Goal: Task Accomplishment & Management: Manage account settings

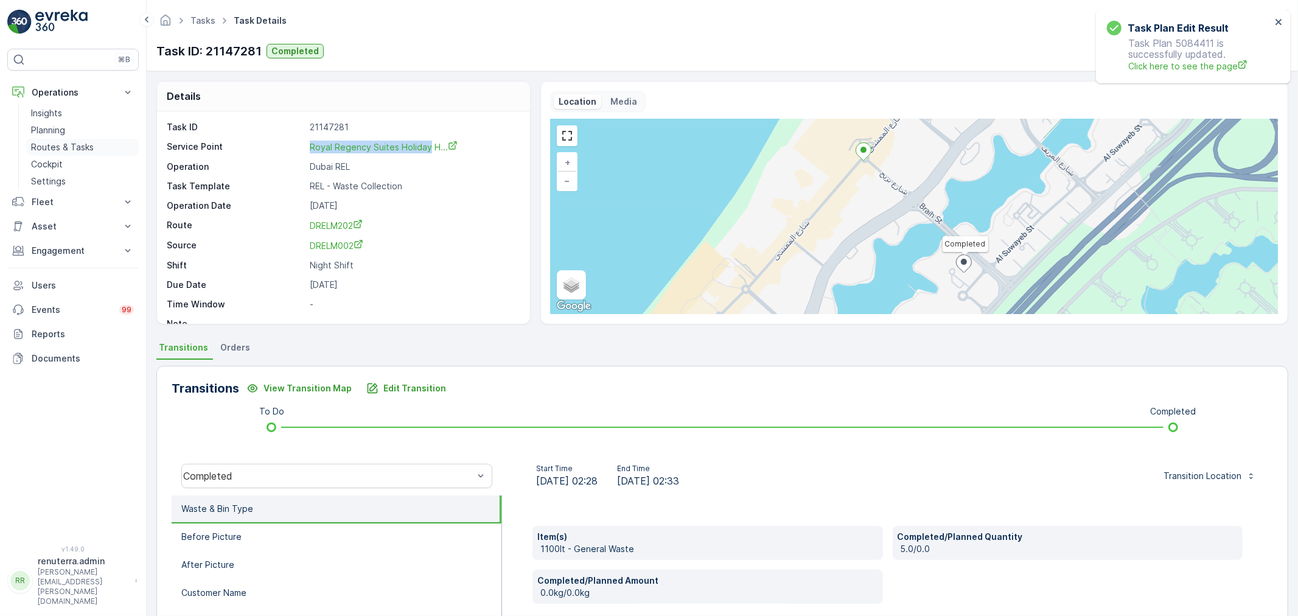
click at [60, 148] on p "Routes & Tasks" at bounding box center [62, 147] width 63 height 12
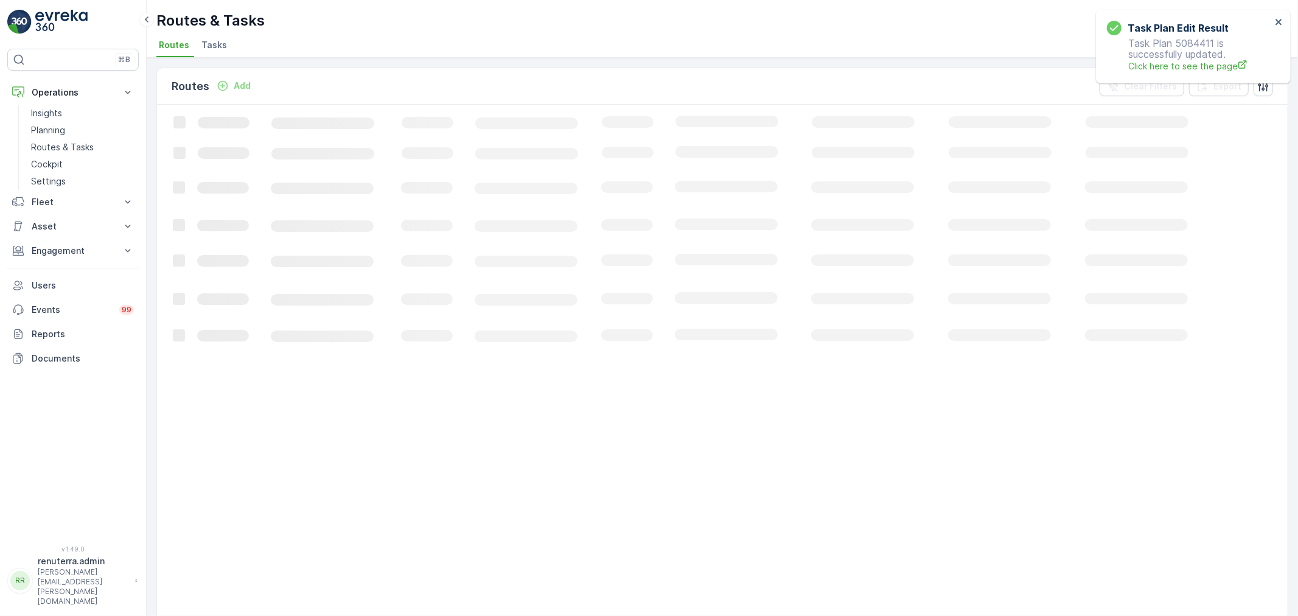
click at [223, 44] on span "Tasks" at bounding box center [214, 45] width 26 height 12
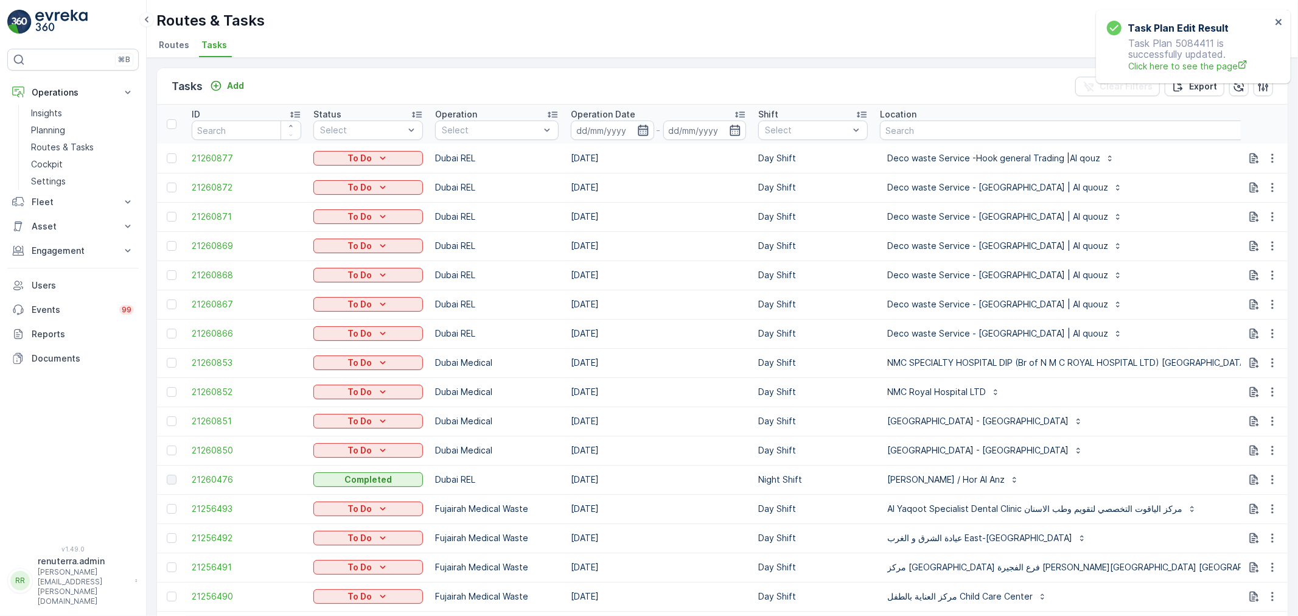
click at [639, 127] on icon "button" at bounding box center [643, 130] width 12 height 12
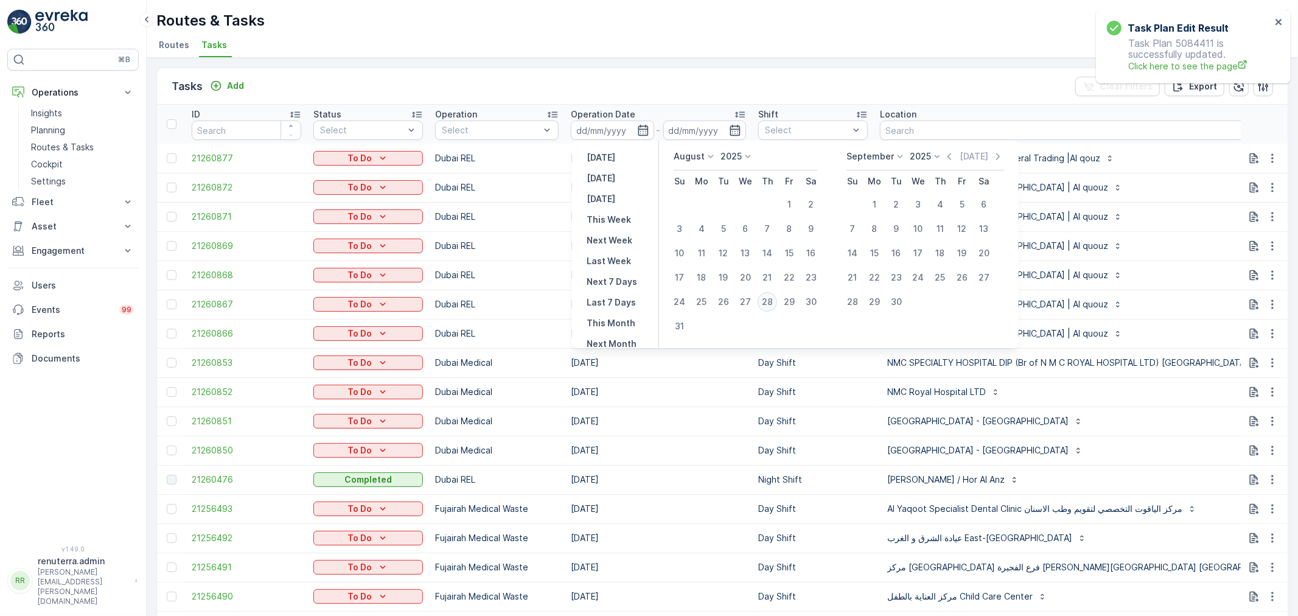
click at [765, 299] on div "28" at bounding box center [767, 301] width 19 height 19
type input "[DATE]"
click at [765, 299] on div "28" at bounding box center [767, 301] width 19 height 19
type input "[DATE]"
click at [765, 299] on div "28" at bounding box center [767, 301] width 19 height 19
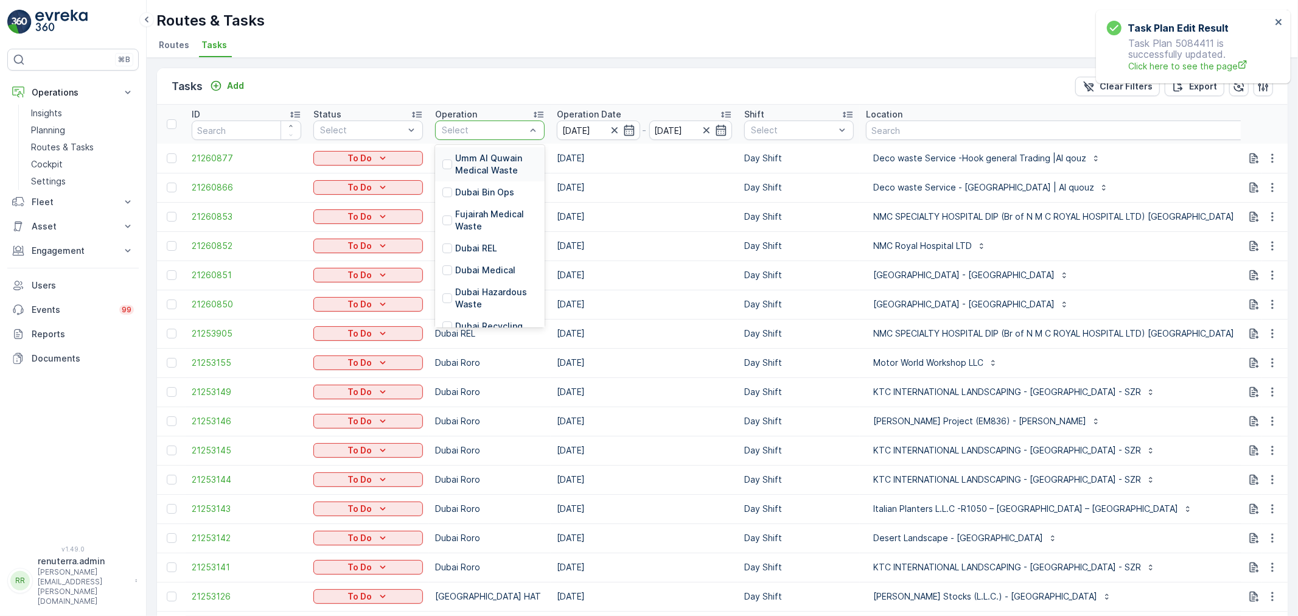
click at [443, 130] on input "text" at bounding box center [442, 130] width 2 height 10
click at [489, 265] on p "Dubai Medical" at bounding box center [485, 270] width 60 height 12
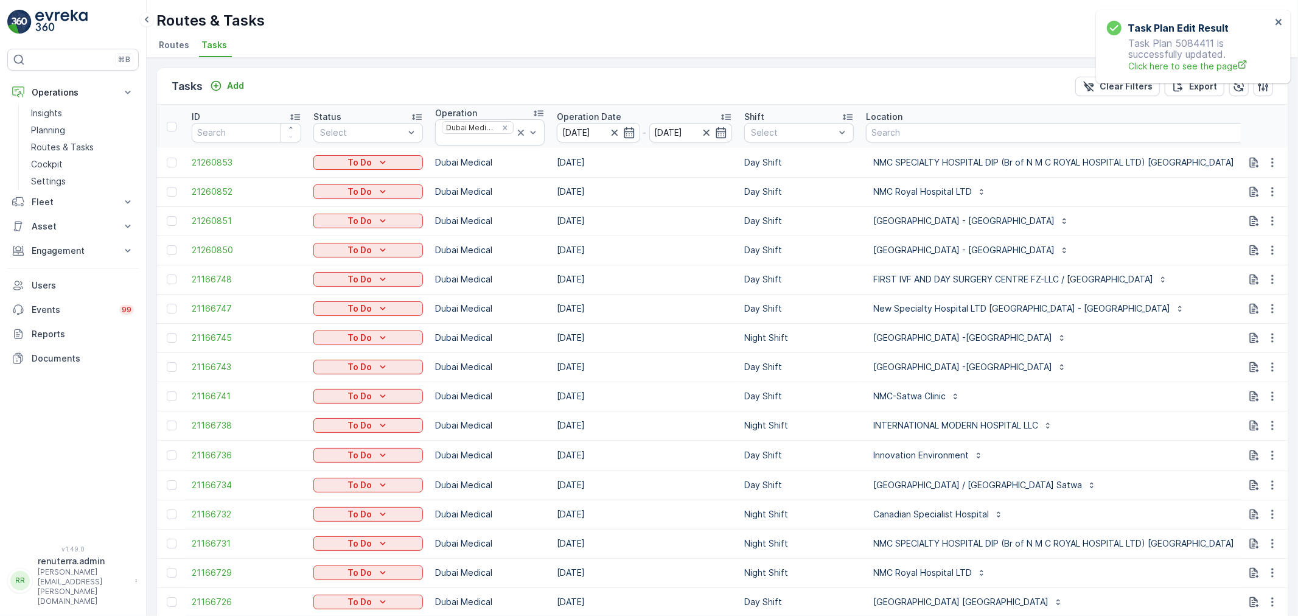
click at [754, 371] on td "Day Shift" at bounding box center [799, 366] width 122 height 29
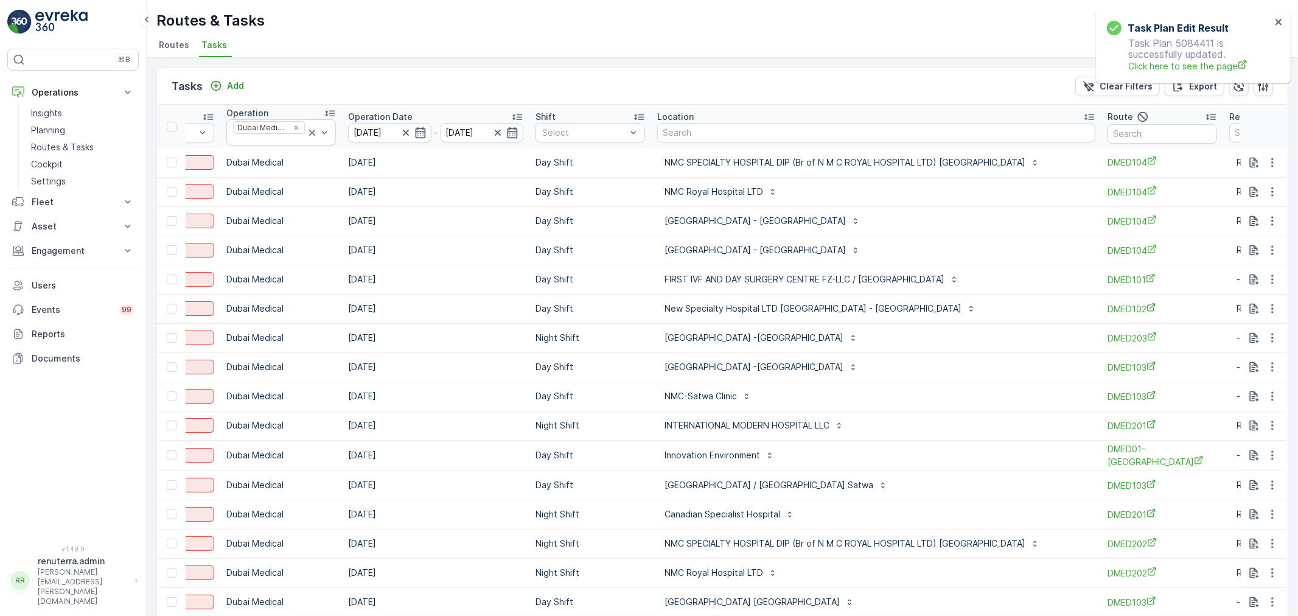
scroll to position [0, 236]
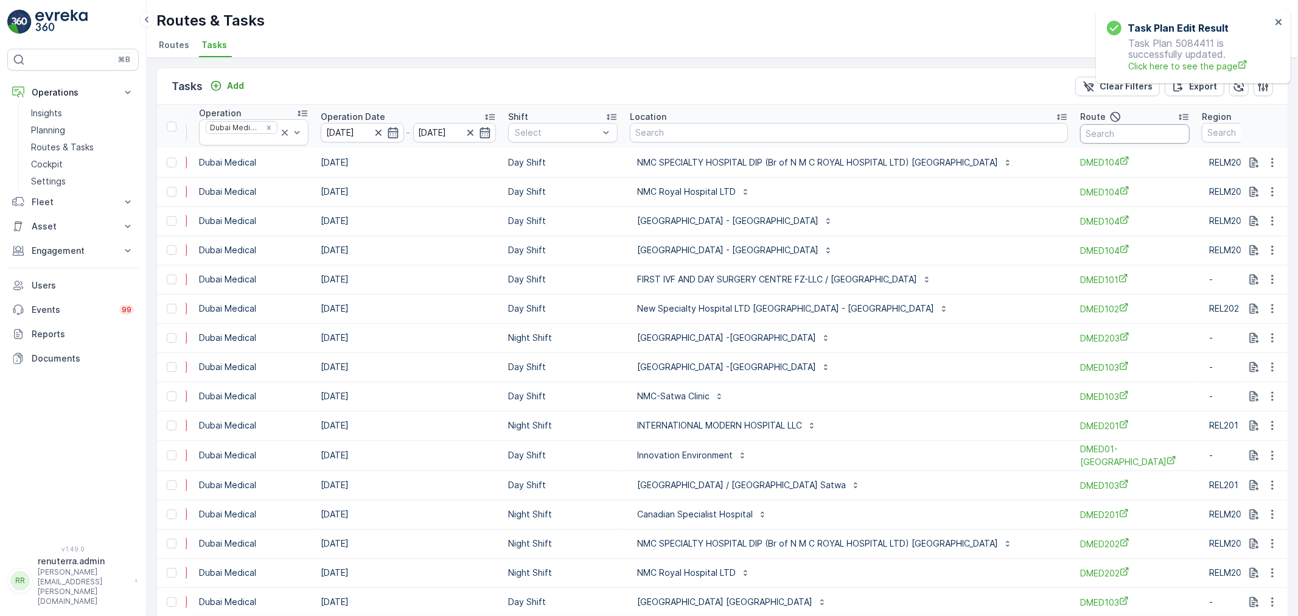
click at [1081, 133] on input "text" at bounding box center [1136, 133] width 110 height 19
type input "101"
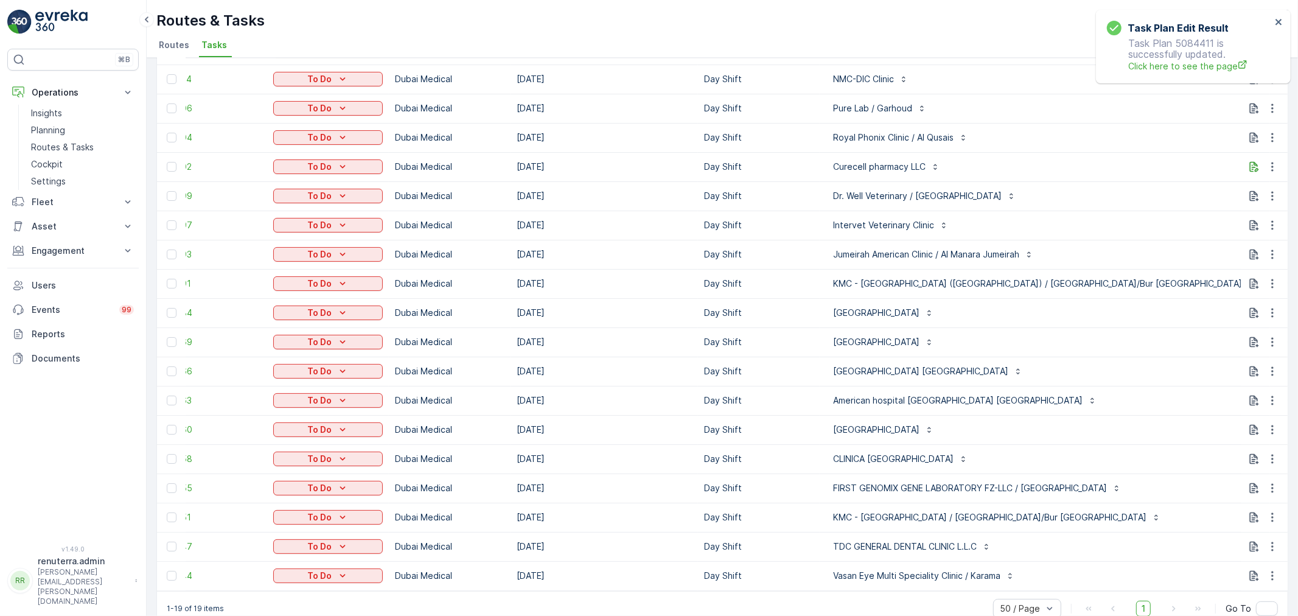
scroll to position [138, 0]
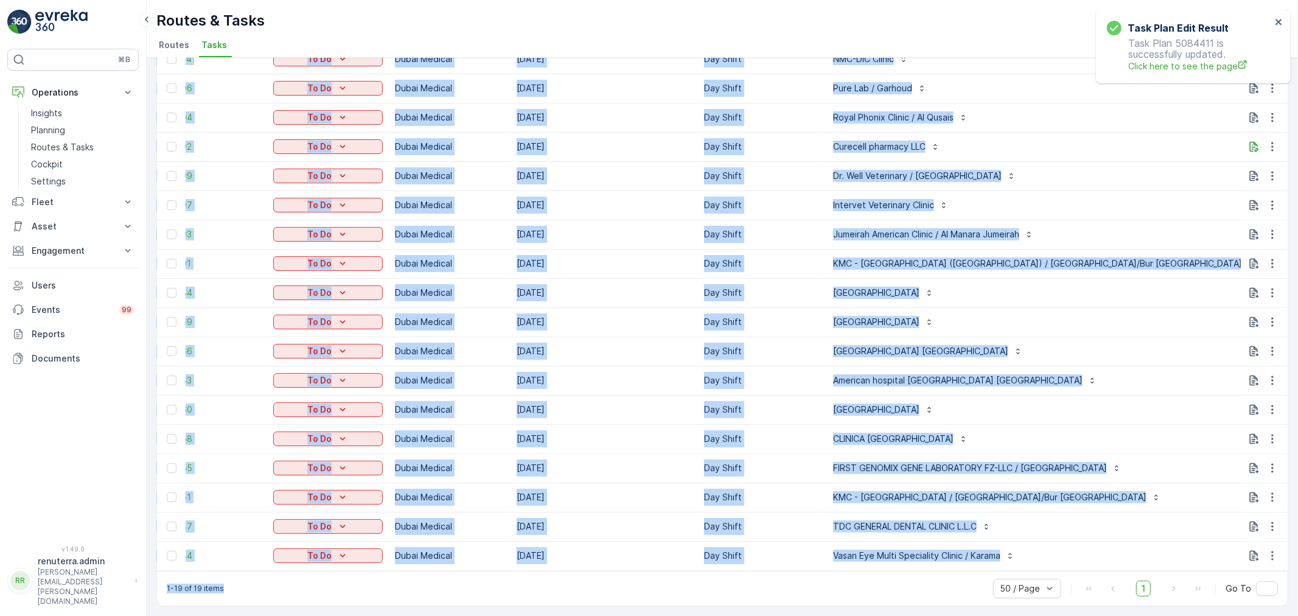
drag, startPoint x: 858, startPoint y: 573, endPoint x: 920, endPoint y: 569, distance: 61.6
click at [920, 569] on div "Tasks Add Clear Filters Export ID Status Select Operation Dubai Medical Operati…" at bounding box center [722, 270] width 1132 height 671
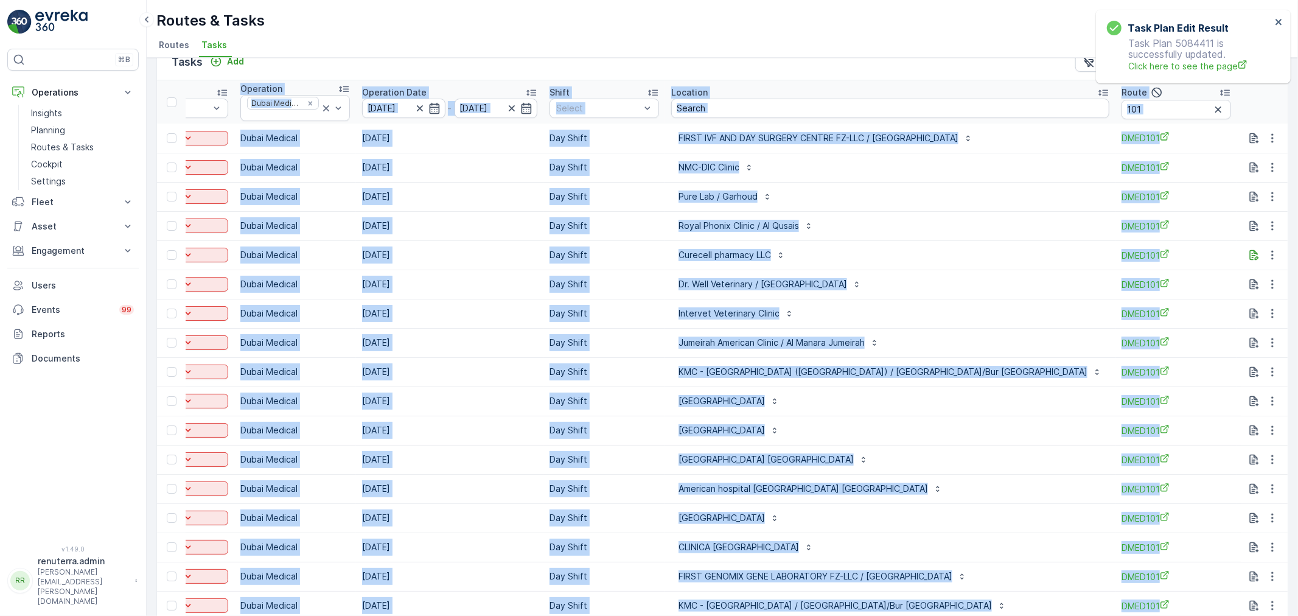
scroll to position [0, 0]
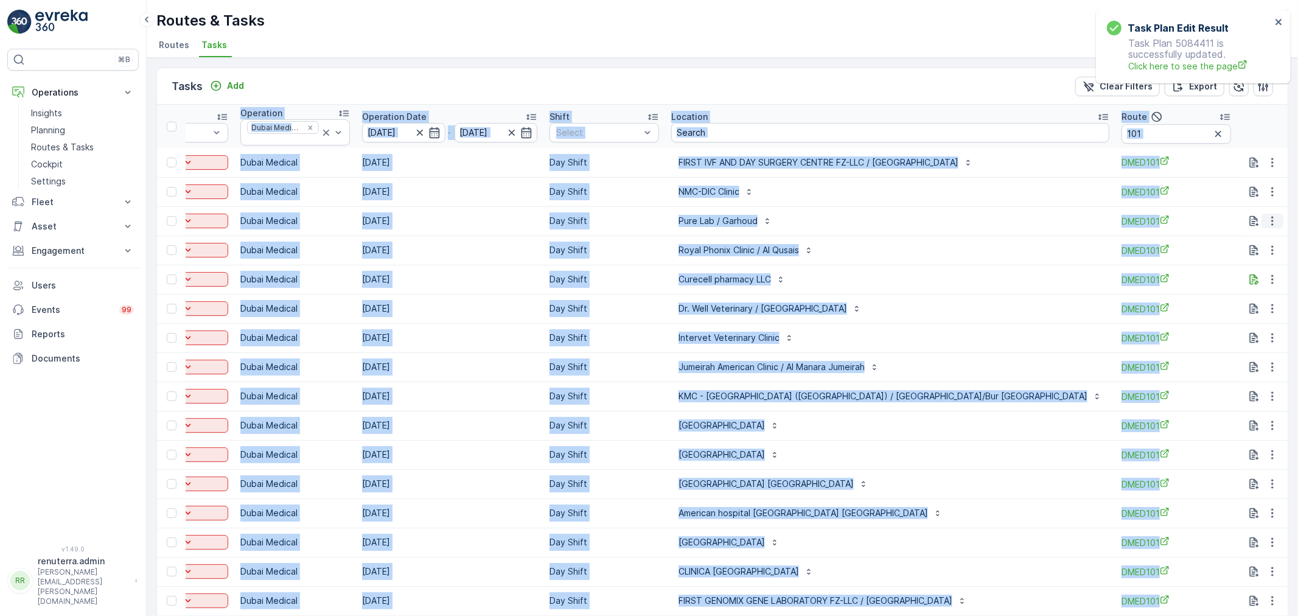
click at [1273, 220] on icon "button" at bounding box center [1273, 221] width 12 height 12
click at [1253, 270] on span "Change Route" at bounding box center [1241, 273] width 59 height 12
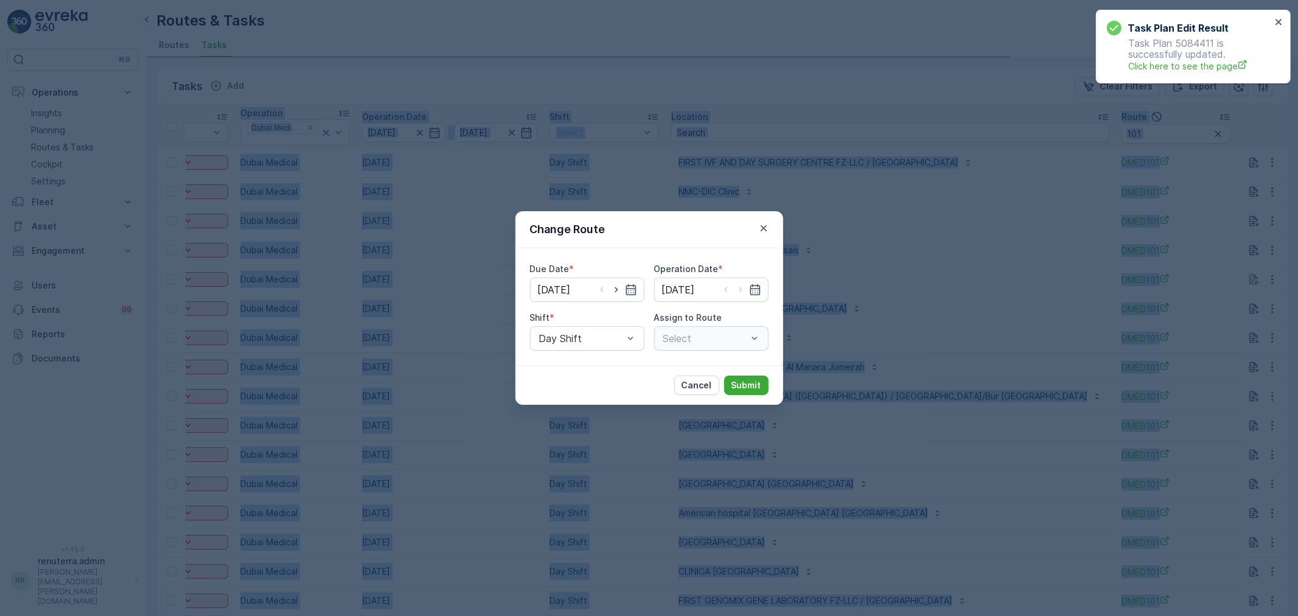
type input "[DATE]"
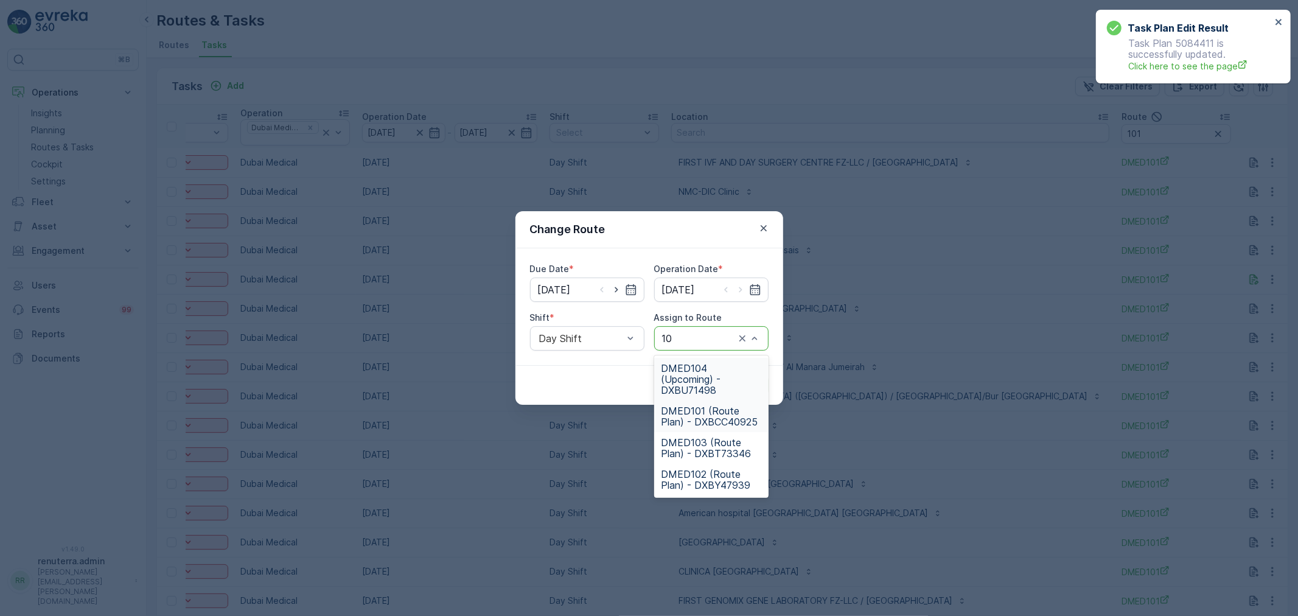
type input "103"
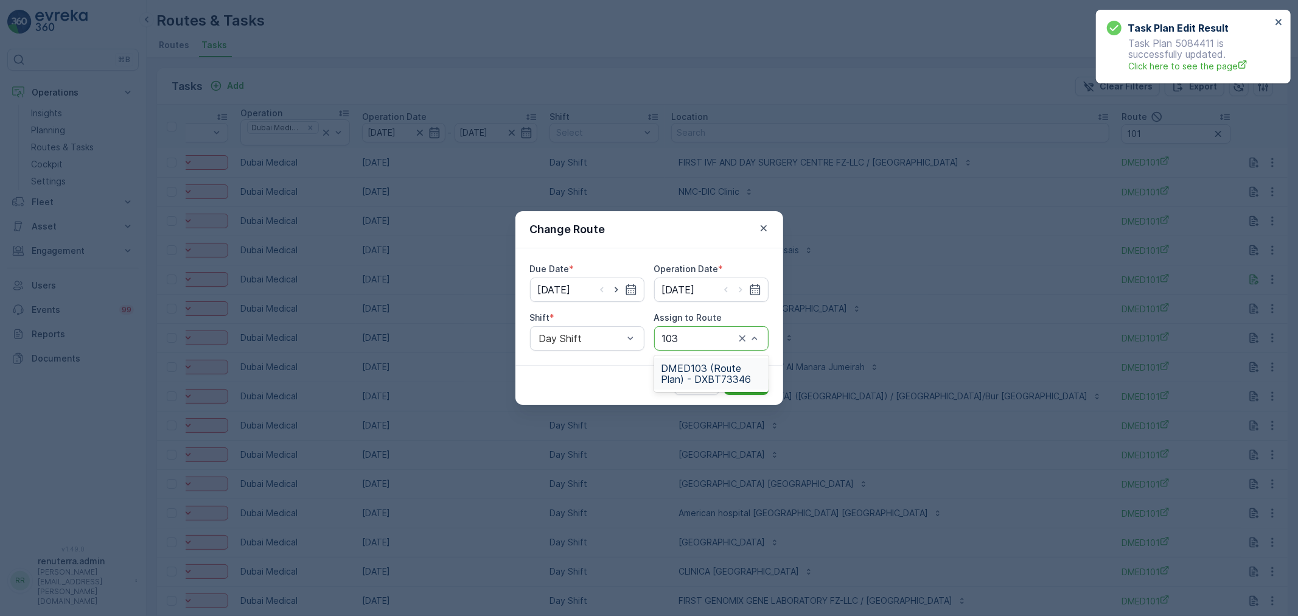
drag, startPoint x: 698, startPoint y: 372, endPoint x: 709, endPoint y: 372, distance: 10.3
click at [696, 372] on span "DMED103 (Route Plan) - DXBT73346" at bounding box center [712, 374] width 100 height 22
click at [753, 375] on div "Cancel Submit" at bounding box center [650, 385] width 268 height 40
click at [751, 384] on p "Submit" at bounding box center [747, 385] width 30 height 12
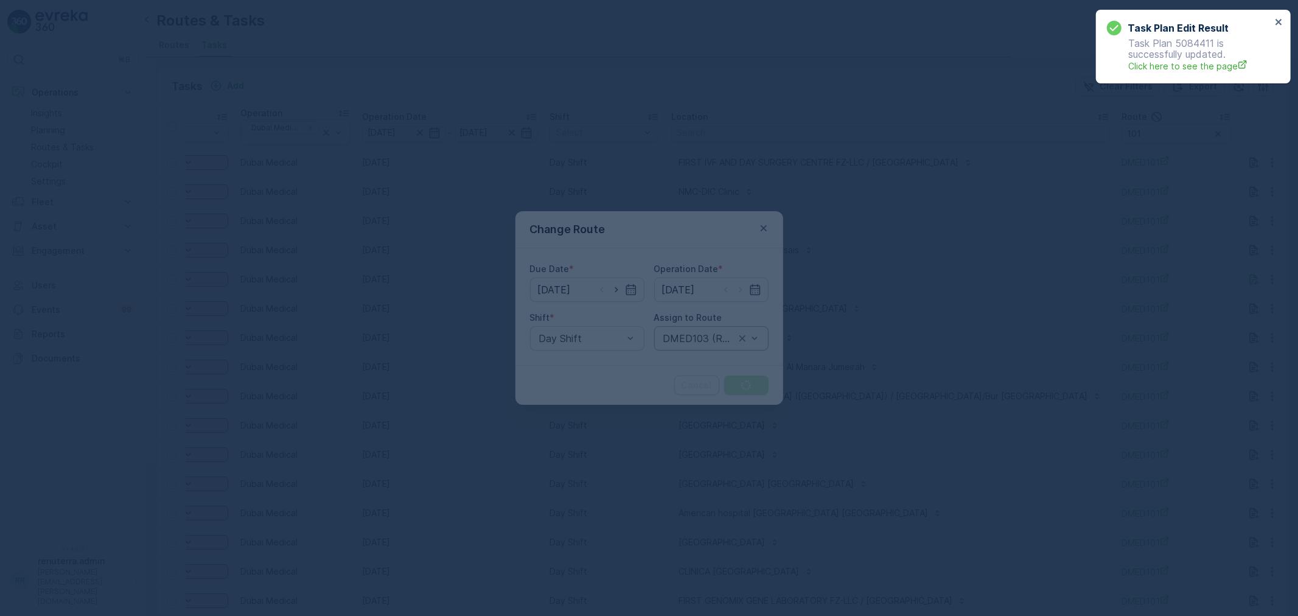
scroll to position [0, 40]
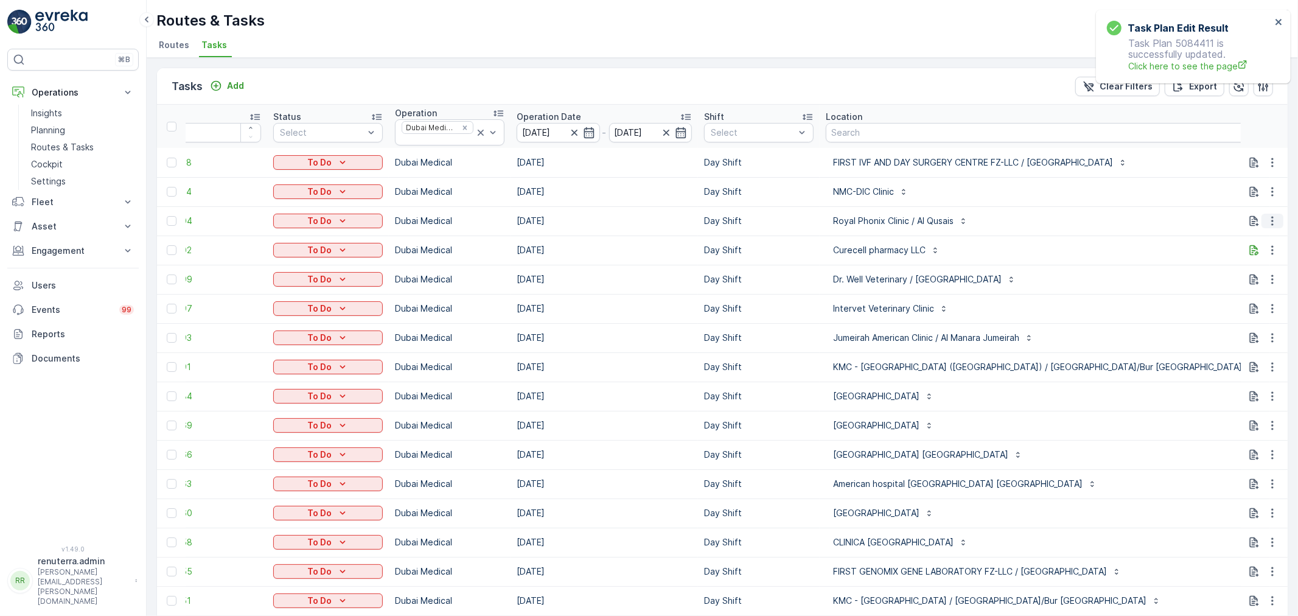
click at [1280, 219] on button "button" at bounding box center [1273, 221] width 22 height 15
click at [1247, 314] on div "Delete" at bounding box center [1253, 312] width 92 height 17
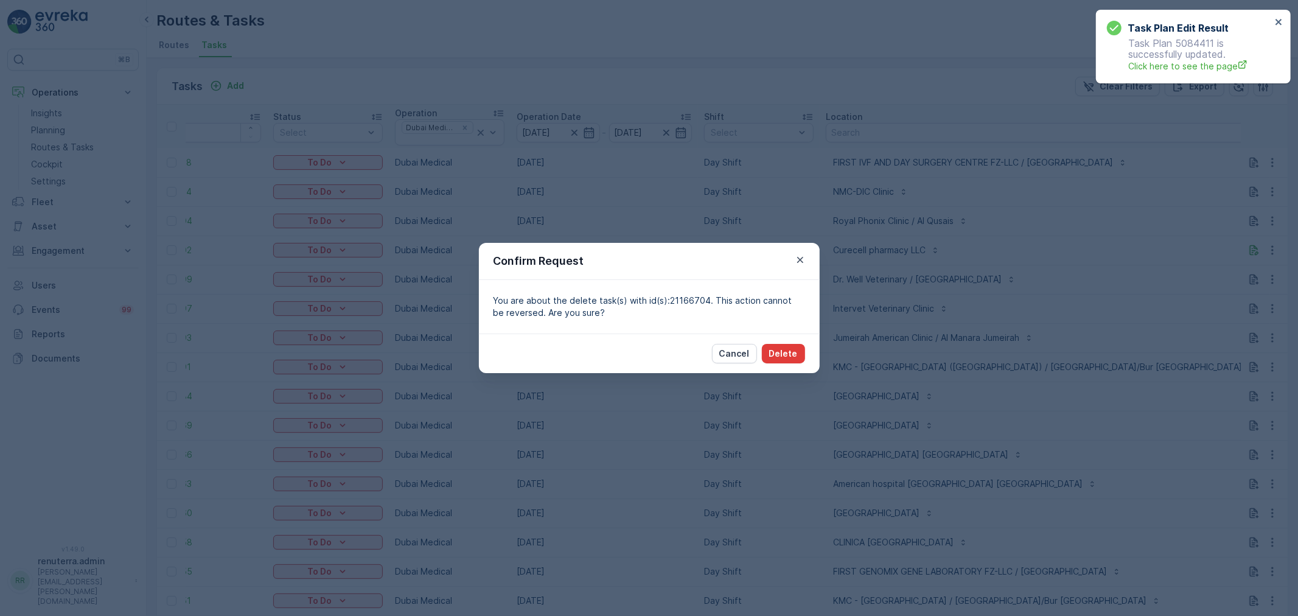
click at [782, 349] on p "Delete" at bounding box center [783, 354] width 29 height 12
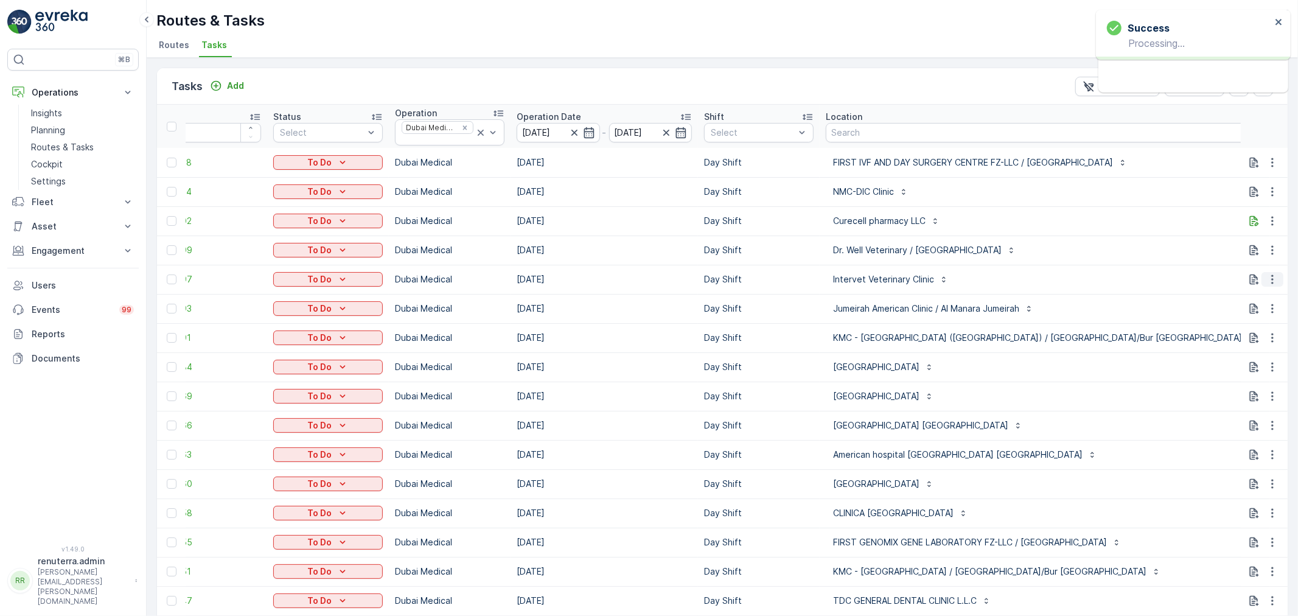
click at [1262, 277] on button "button" at bounding box center [1273, 279] width 22 height 15
click at [1250, 357] on div "Remove from Route" at bounding box center [1253, 348] width 92 height 17
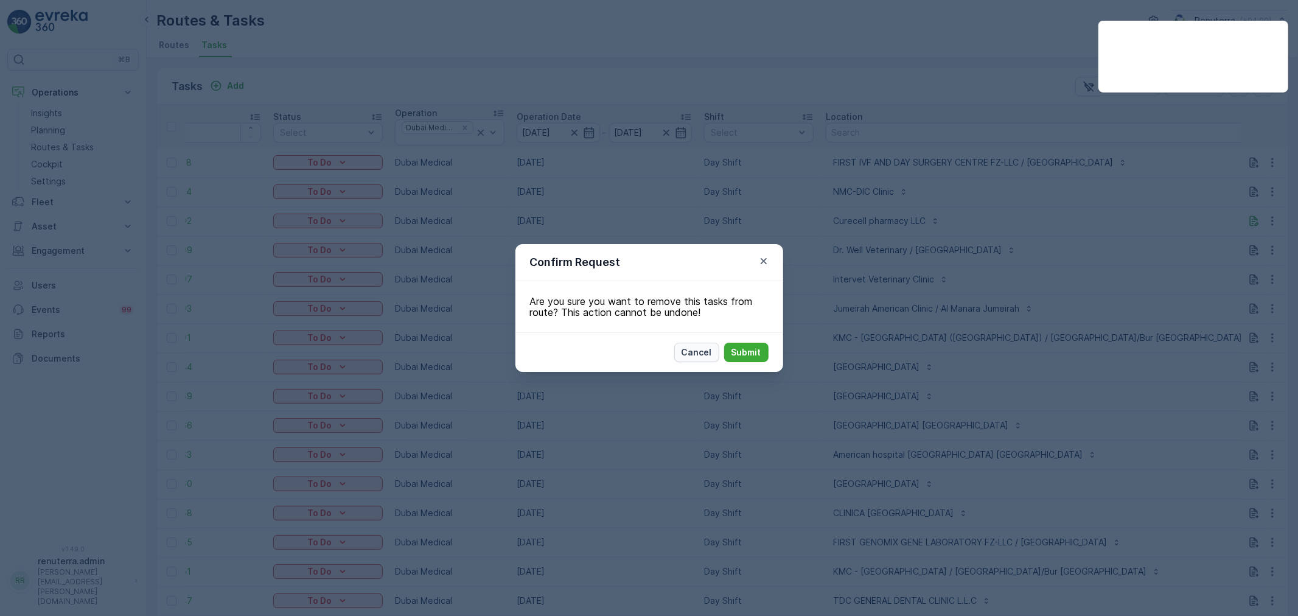
click at [696, 361] on button "Cancel" at bounding box center [696, 352] width 45 height 19
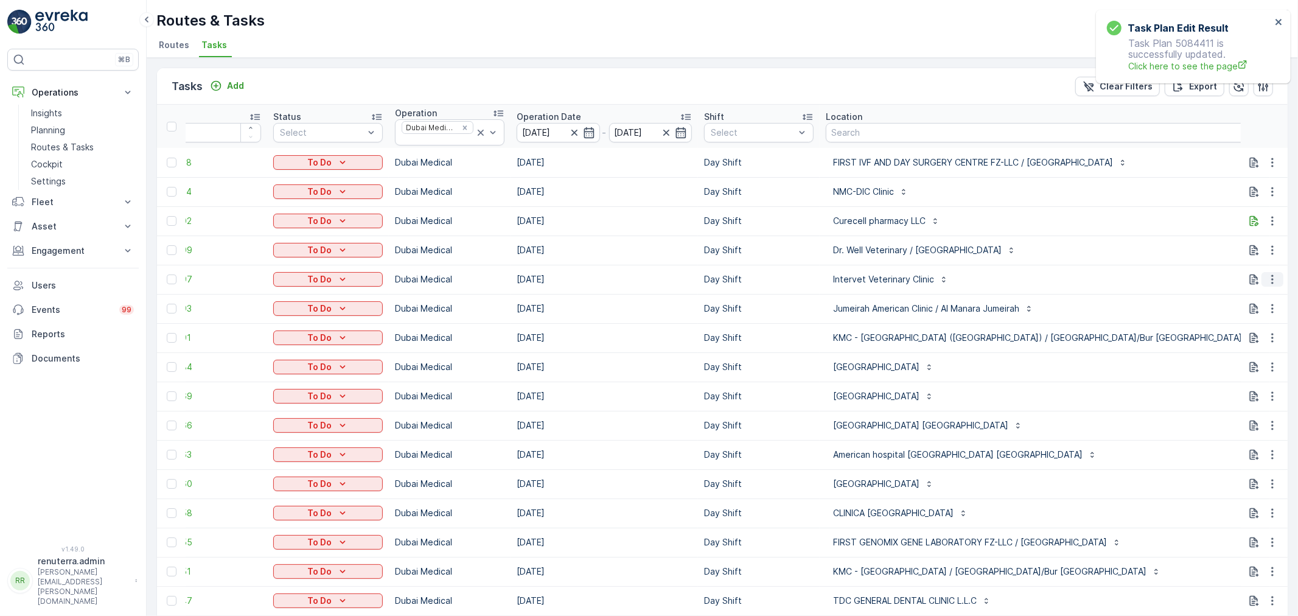
click at [1263, 282] on button "button" at bounding box center [1273, 279] width 22 height 15
click at [1246, 362] on ul "See More Details History Change Route Remove from Route Delete" at bounding box center [1253, 335] width 97 height 96
drag, startPoint x: 1246, startPoint y: 362, endPoint x: 1238, endPoint y: 370, distance: 11.6
click at [1245, 362] on ul "See More Details History Change Route Remove from Route Delete" at bounding box center [1253, 335] width 97 height 96
click at [1220, 370] on span "Delete" at bounding box center [1226, 371] width 28 height 12
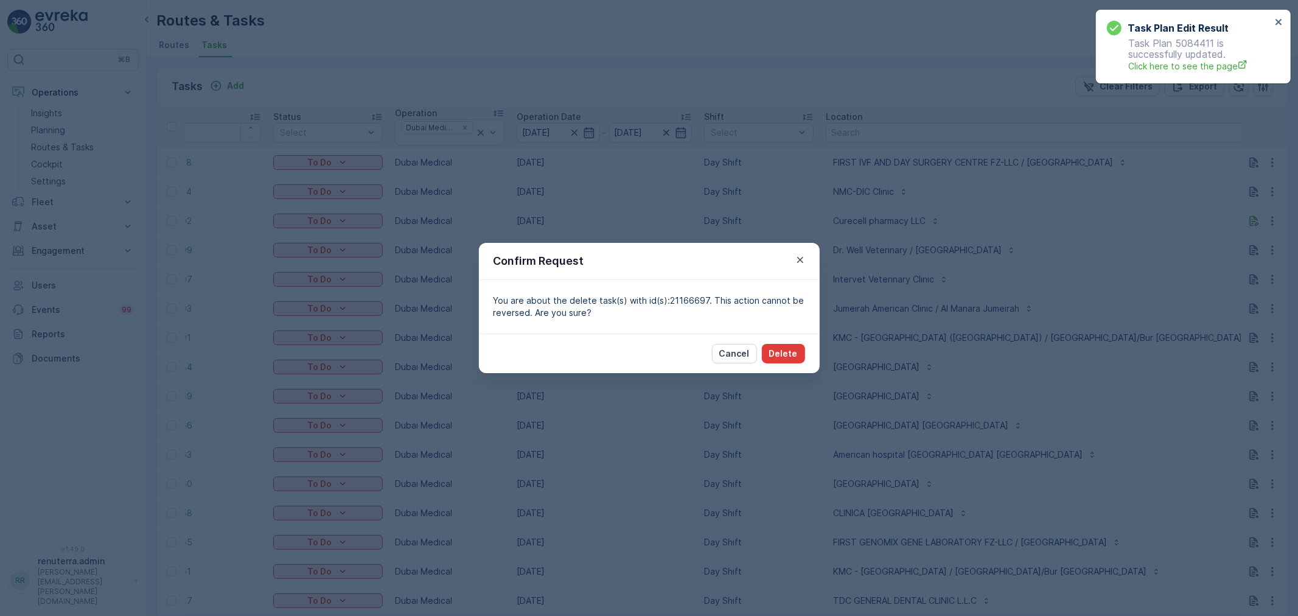
click at [799, 358] on button "Delete" at bounding box center [783, 353] width 43 height 19
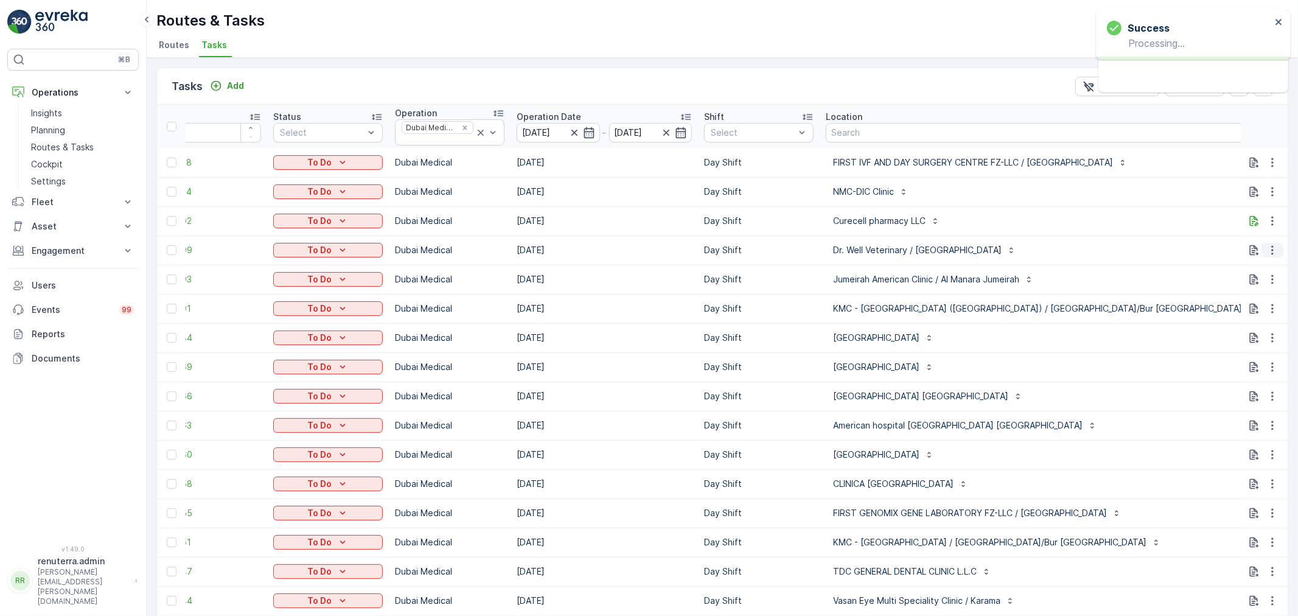
click at [1267, 254] on icon "button" at bounding box center [1273, 250] width 12 height 12
click at [1253, 304] on span "Change Route" at bounding box center [1241, 302] width 59 height 12
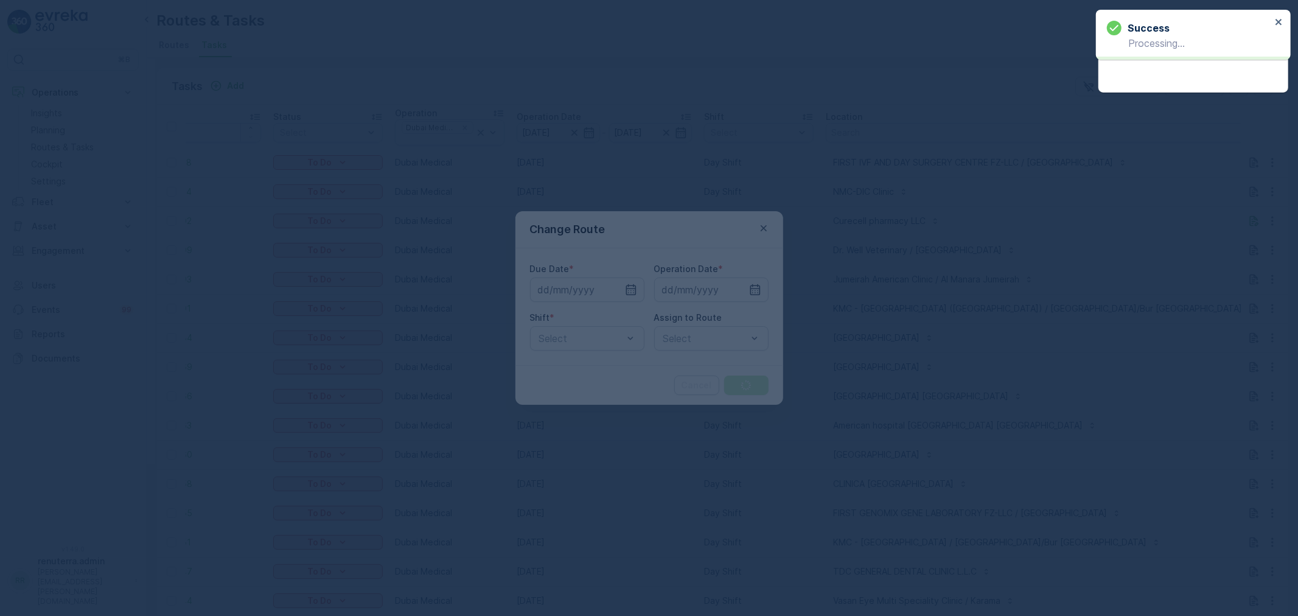
type input "[DATE]"
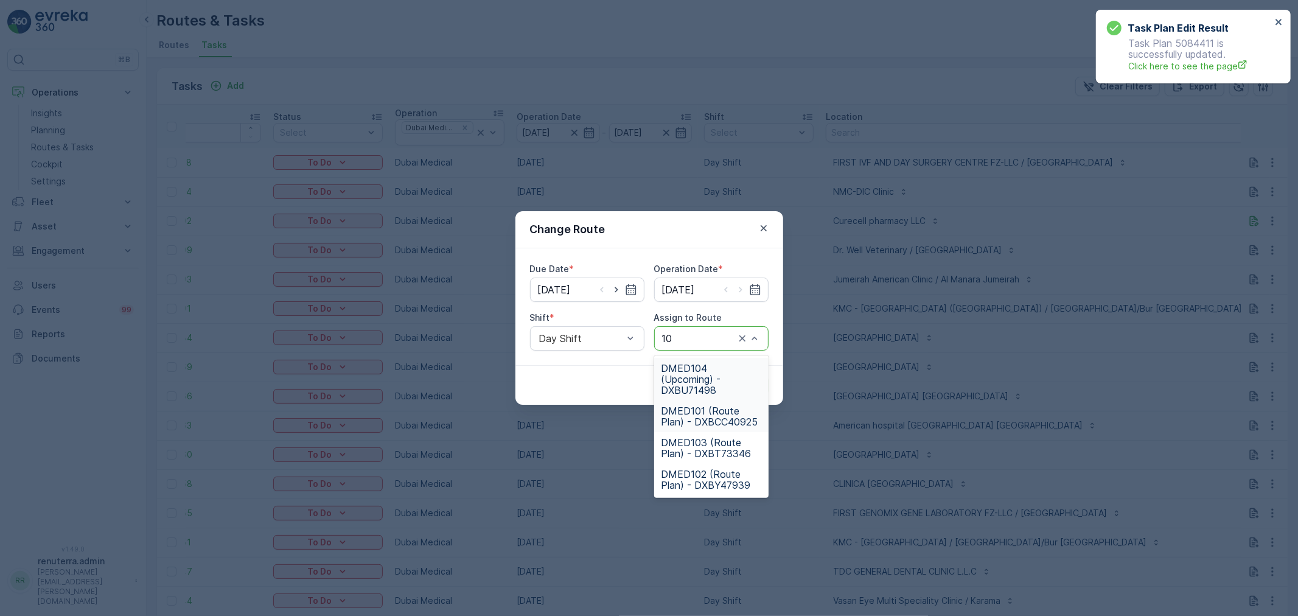
type input "103"
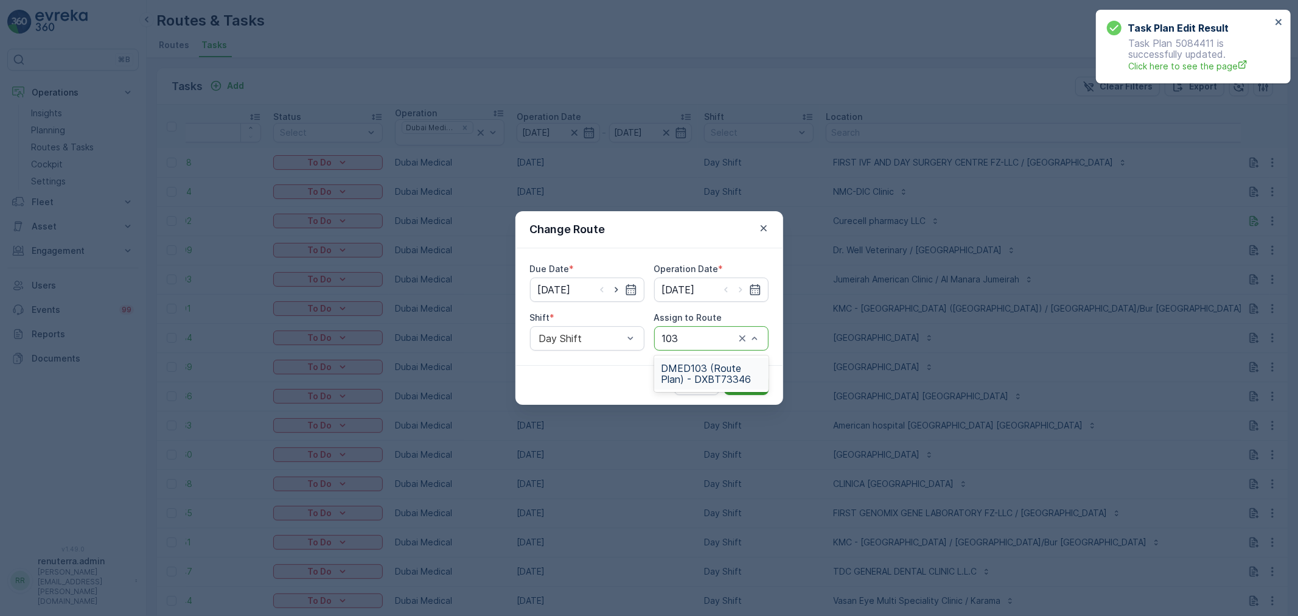
drag, startPoint x: 706, startPoint y: 386, endPoint x: 732, endPoint y: 380, distance: 26.9
click at [708, 384] on div "DMED103 (Route Plan) - DXBT73346" at bounding box center [711, 374] width 114 height 32
click at [737, 380] on p "Submit" at bounding box center [747, 385] width 30 height 12
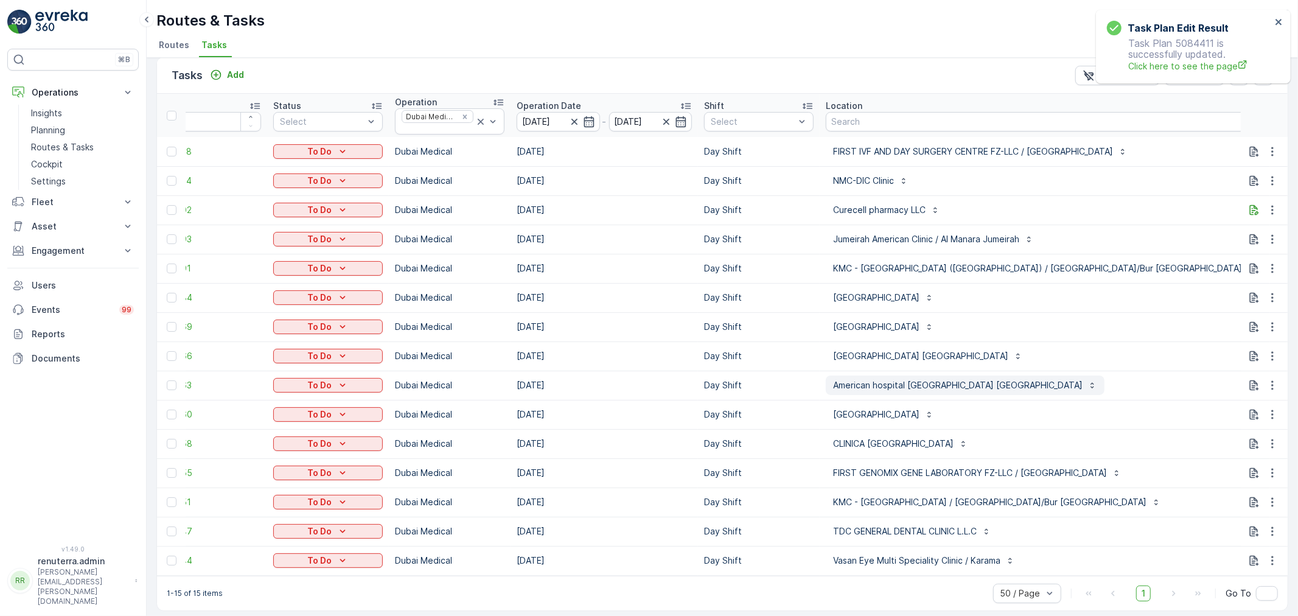
scroll to position [21, 0]
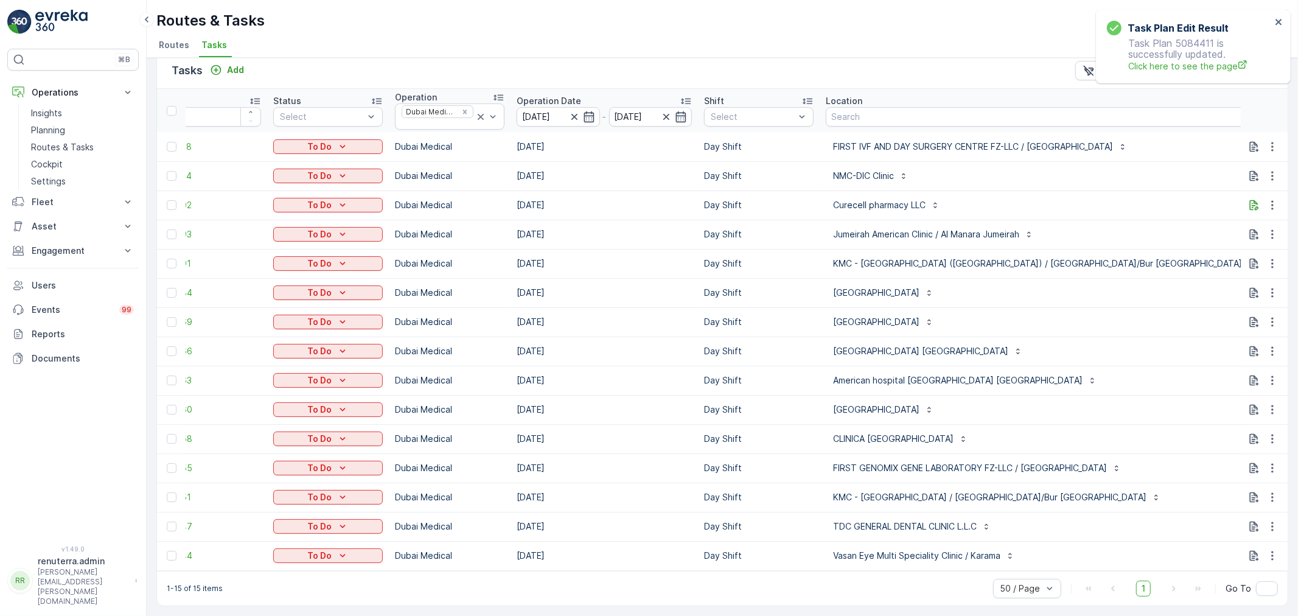
type input "103"
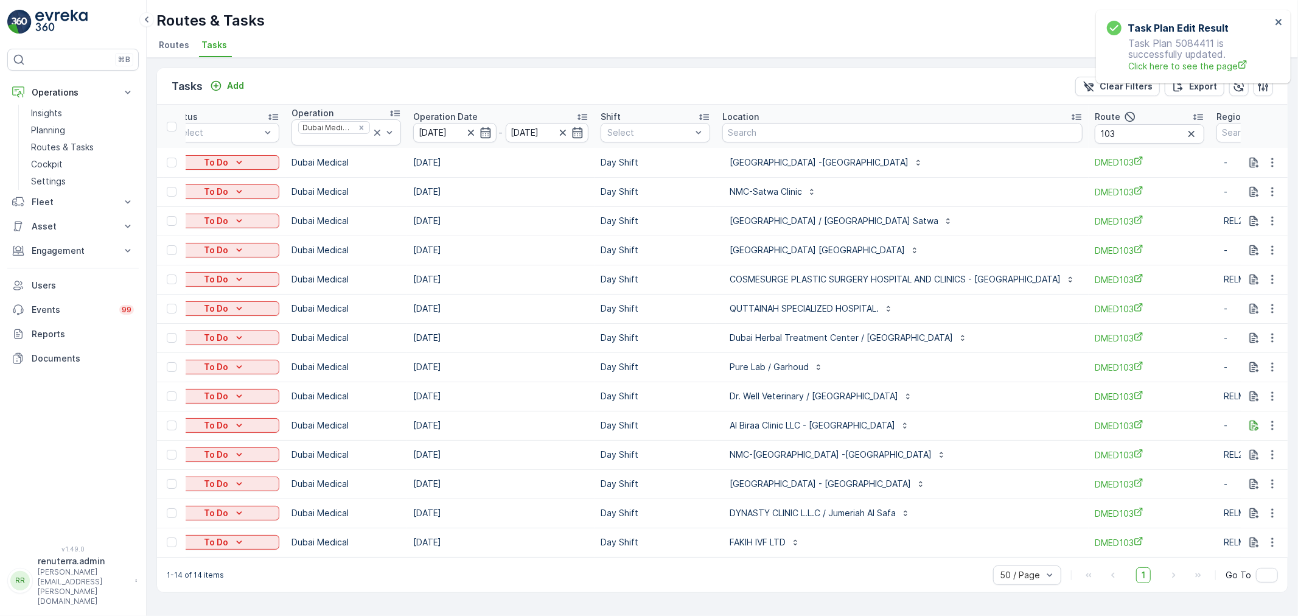
scroll to position [0, 189]
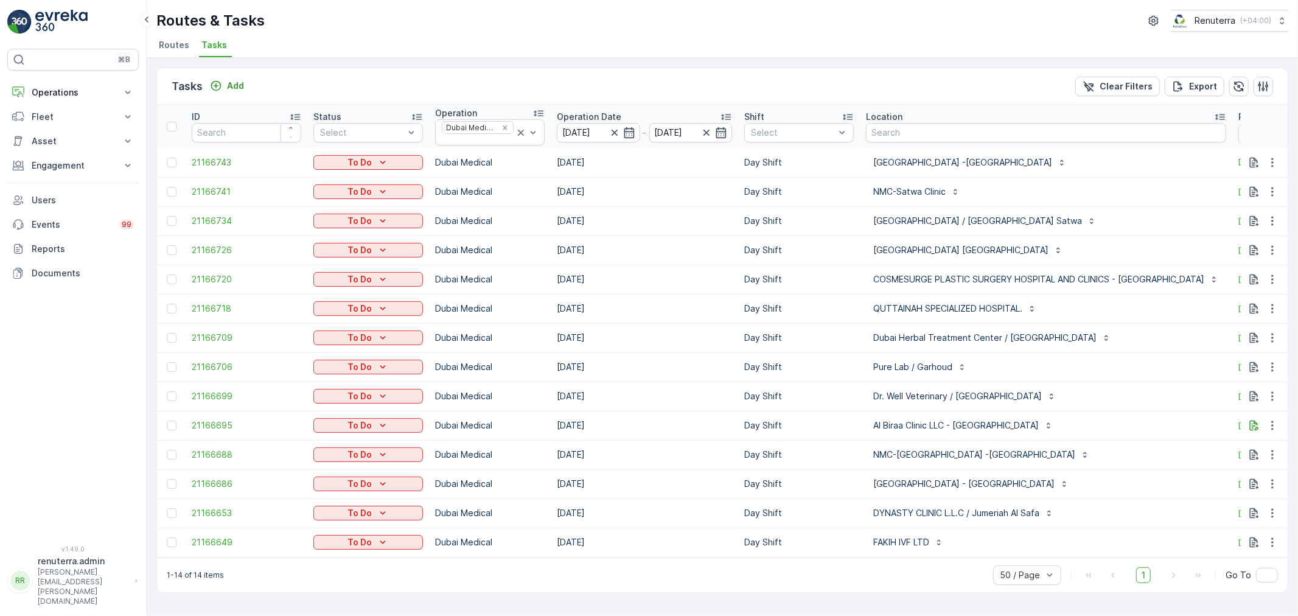
drag, startPoint x: 1118, startPoint y: 449, endPoint x: 1242, endPoint y: 387, distance: 138.8
drag, startPoint x: 1242, startPoint y: 387, endPoint x: 518, endPoint y: 135, distance: 767.0
click at [518, 135] on icon at bounding box center [521, 133] width 12 height 12
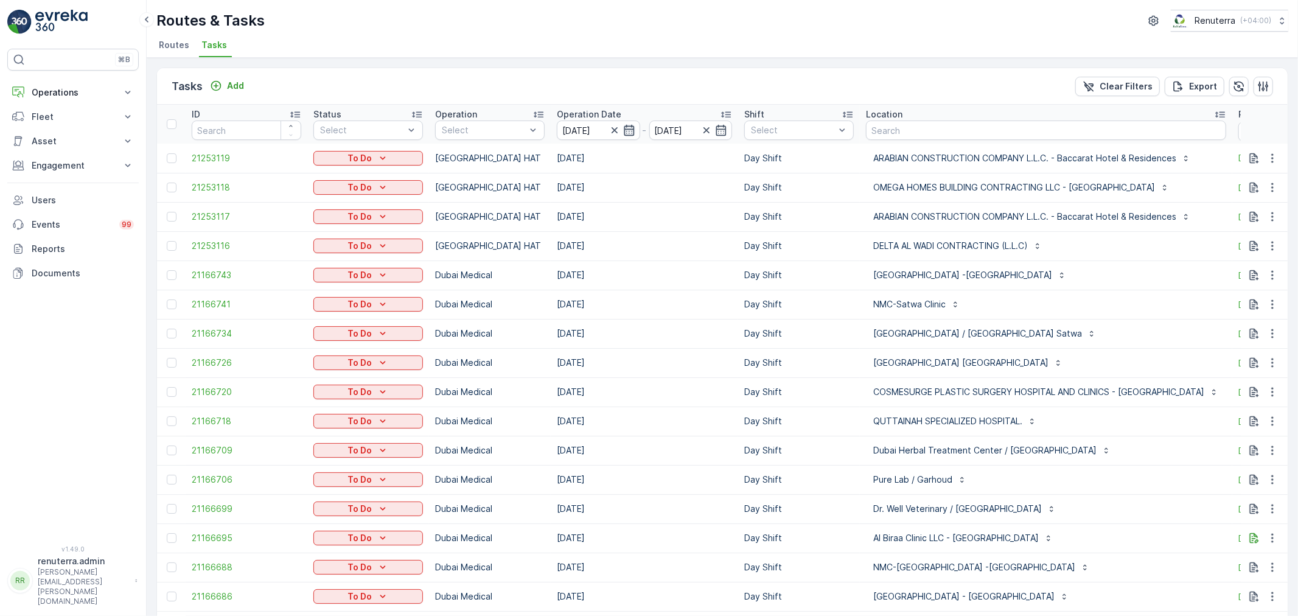
click at [631, 132] on icon "button" at bounding box center [629, 130] width 10 height 11
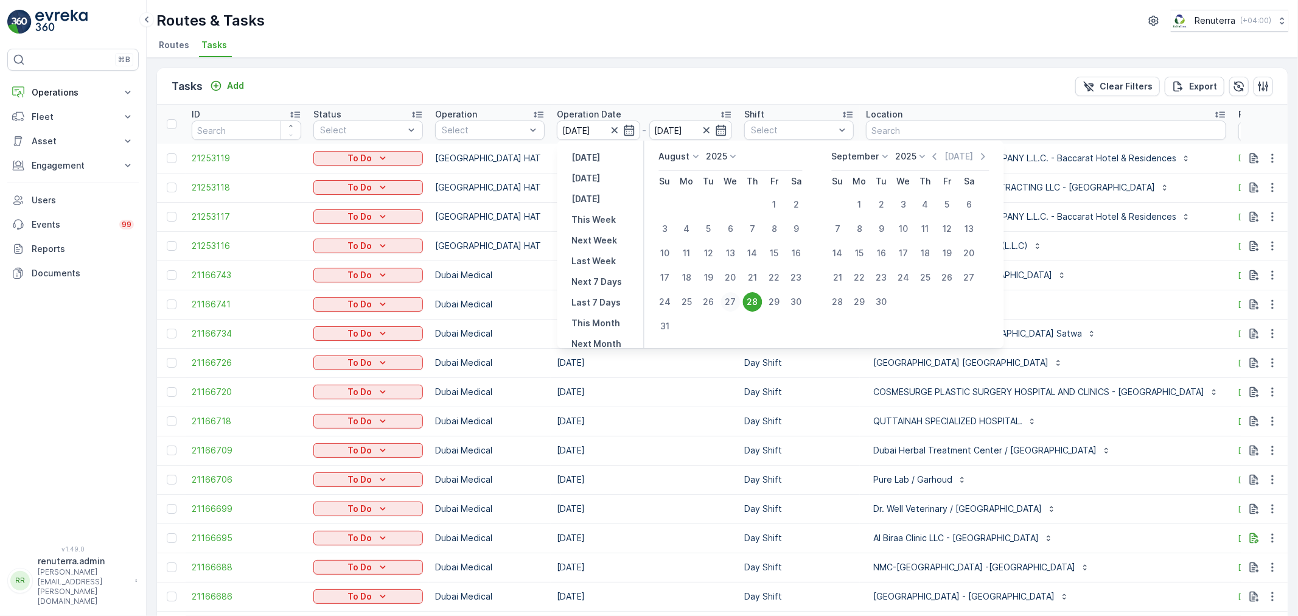
click at [729, 303] on div "27" at bounding box center [730, 301] width 19 height 19
type input "[DATE]"
click at [729, 303] on div "27" at bounding box center [730, 301] width 19 height 19
type input "[DATE]"
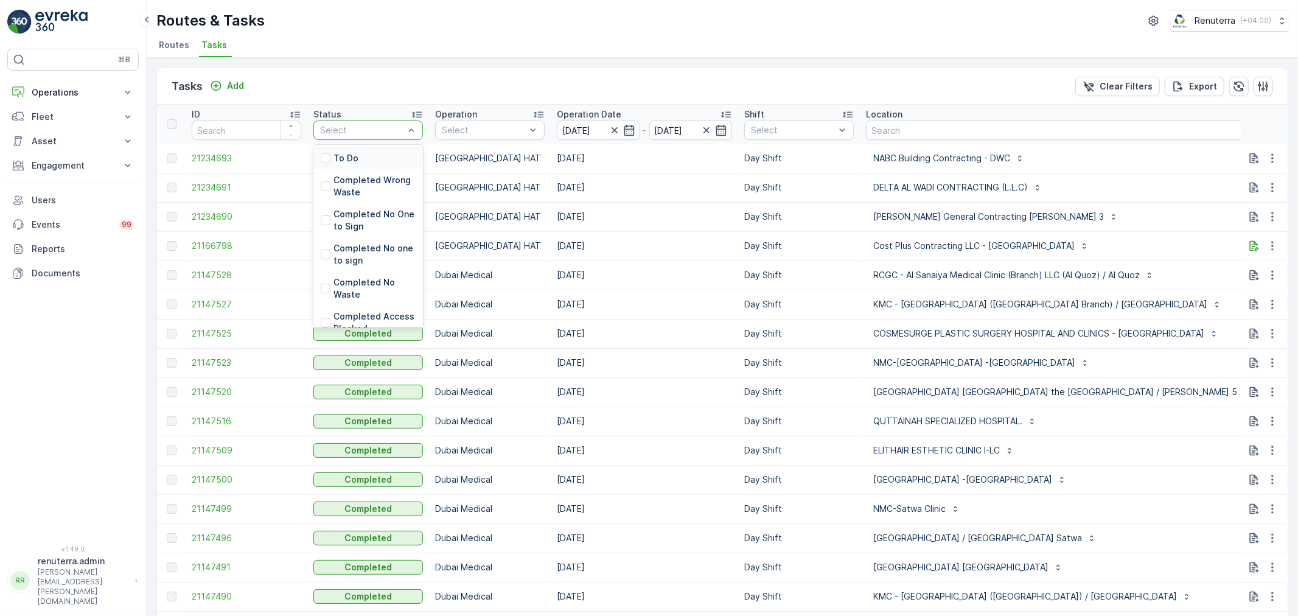
drag, startPoint x: 356, startPoint y: 130, endPoint x: 314, endPoint y: 122, distance: 42.6
click at [350, 125] on div at bounding box center [362, 130] width 86 height 10
click at [379, 149] on div "To Do" at bounding box center [369, 158] width 110 height 22
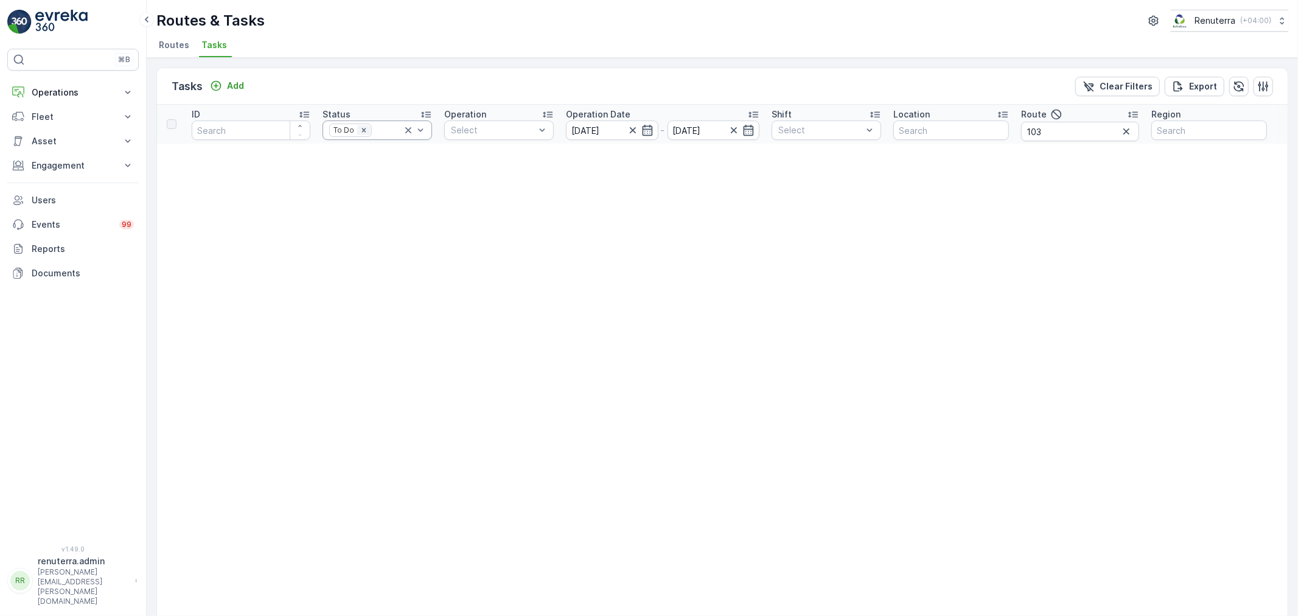
click at [363, 130] on icon "Remove To Do" at bounding box center [364, 130] width 4 height 4
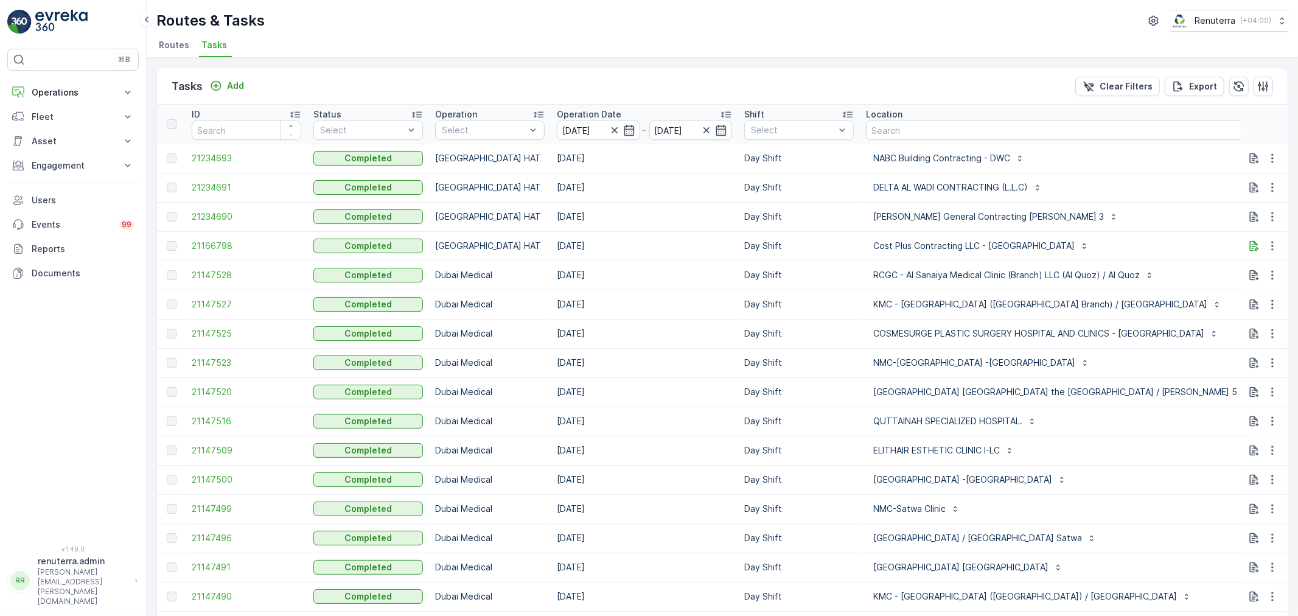
type input "1"
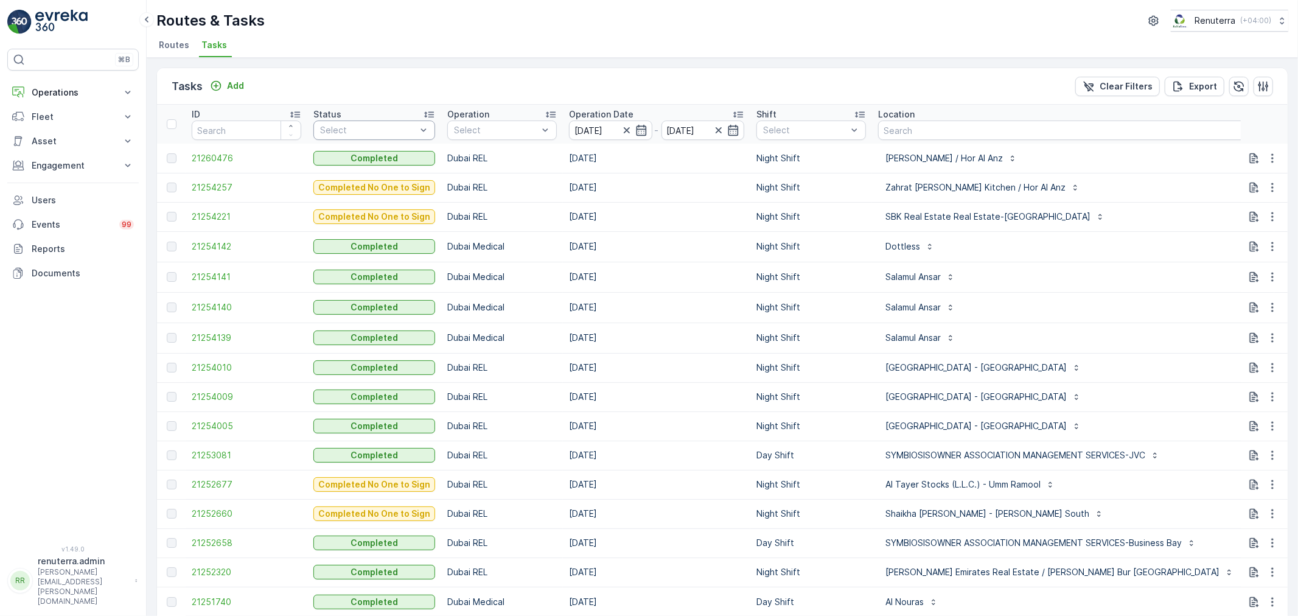
click at [356, 137] on div "Select" at bounding box center [375, 130] width 122 height 19
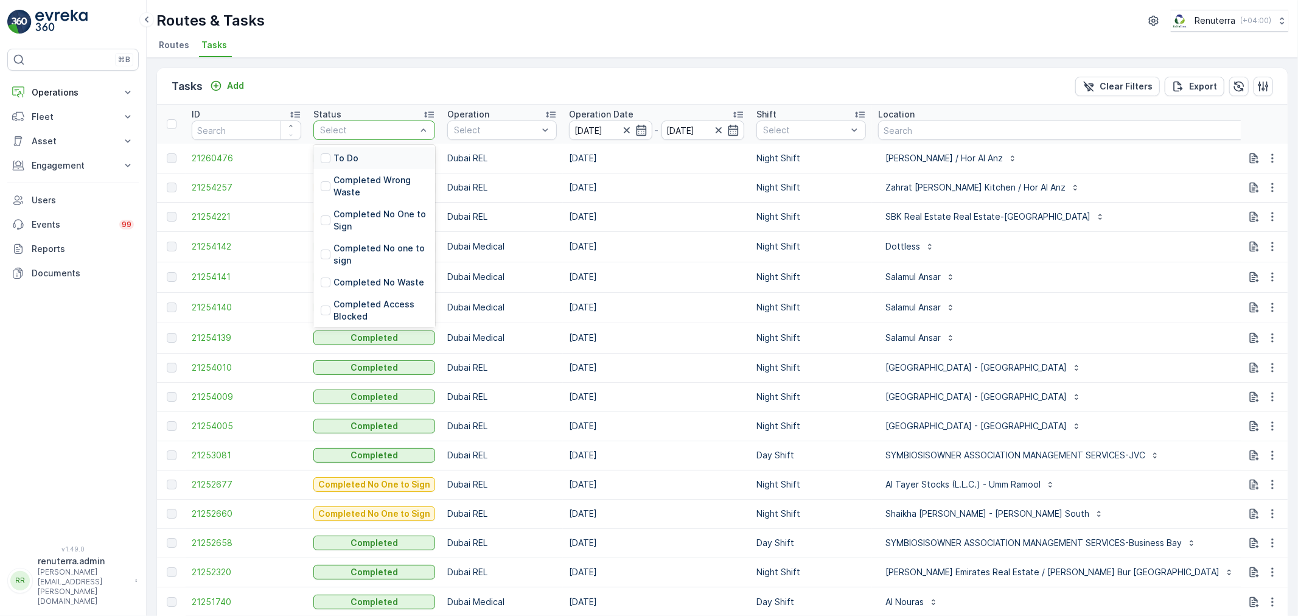
click at [358, 151] on div "To Do" at bounding box center [375, 158] width 122 height 22
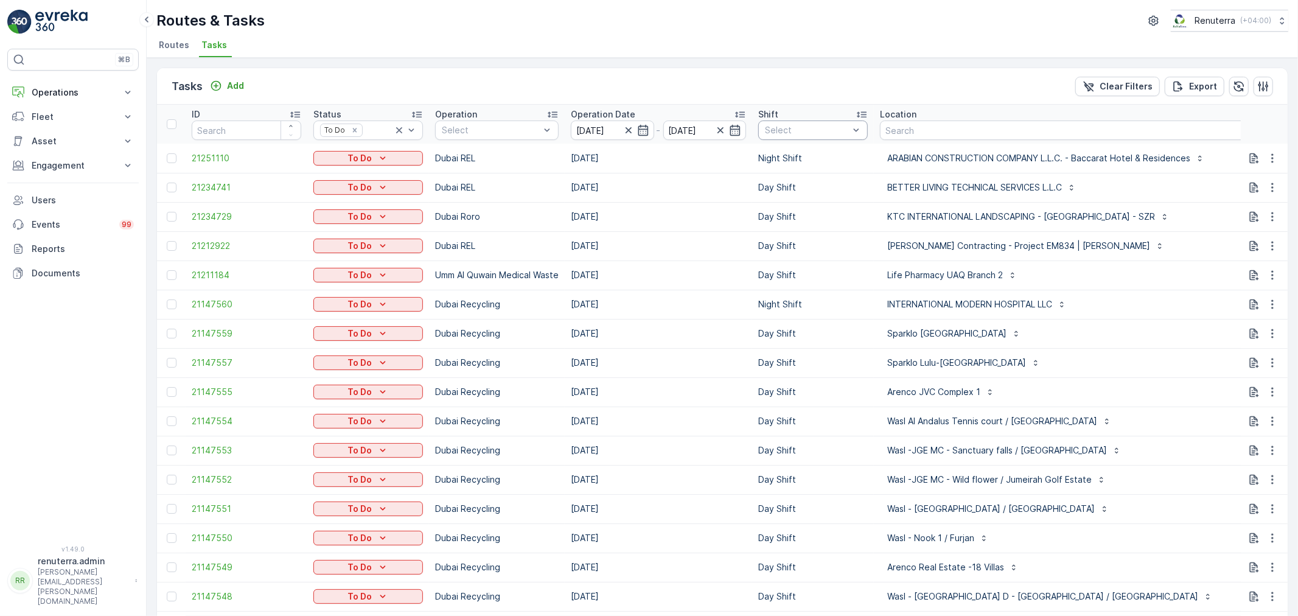
click at [816, 134] on div at bounding box center [807, 130] width 86 height 10
click at [796, 222] on p "Night Shift" at bounding box center [801, 219] width 45 height 12
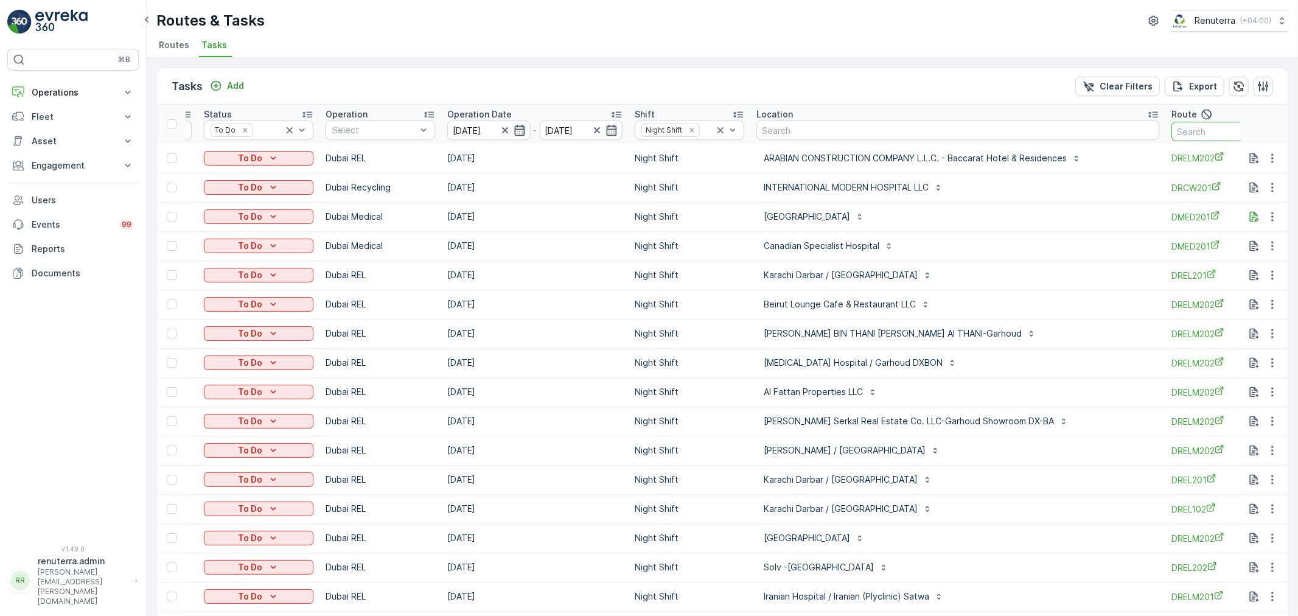
click at [1172, 137] on input "text" at bounding box center [1227, 131] width 110 height 19
click at [1172, 136] on input "text" at bounding box center [1227, 131] width 110 height 19
click at [405, 326] on td "Dubai REL" at bounding box center [381, 333] width 122 height 29
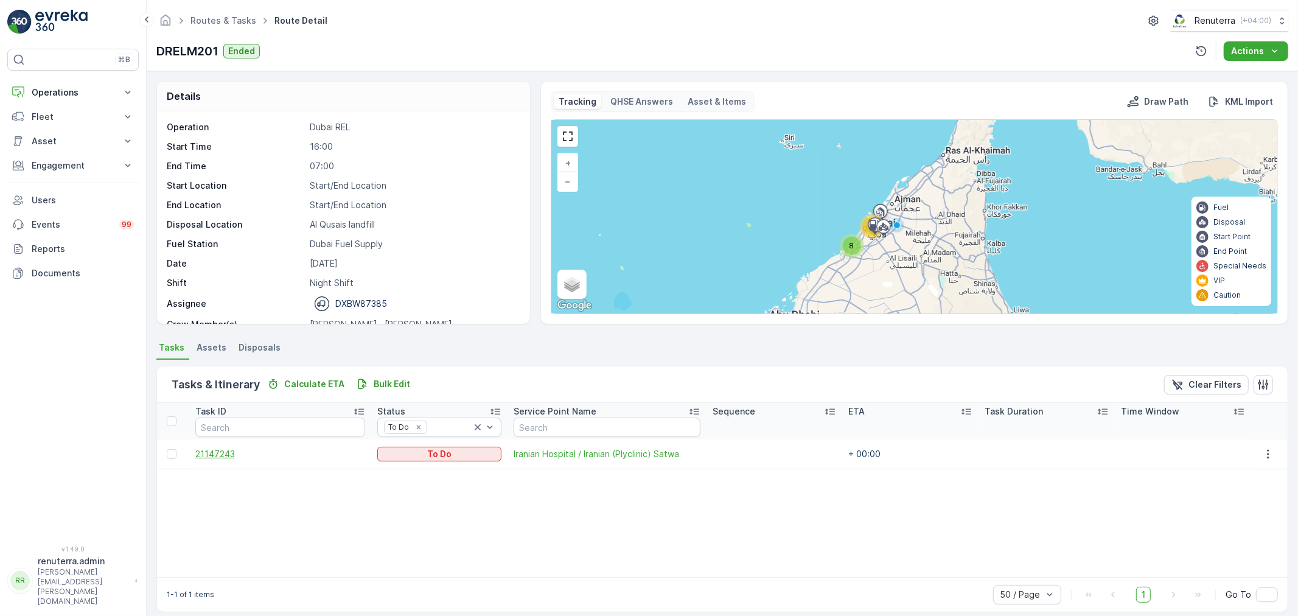
click at [204, 449] on span "21147243" at bounding box center [280, 454] width 170 height 12
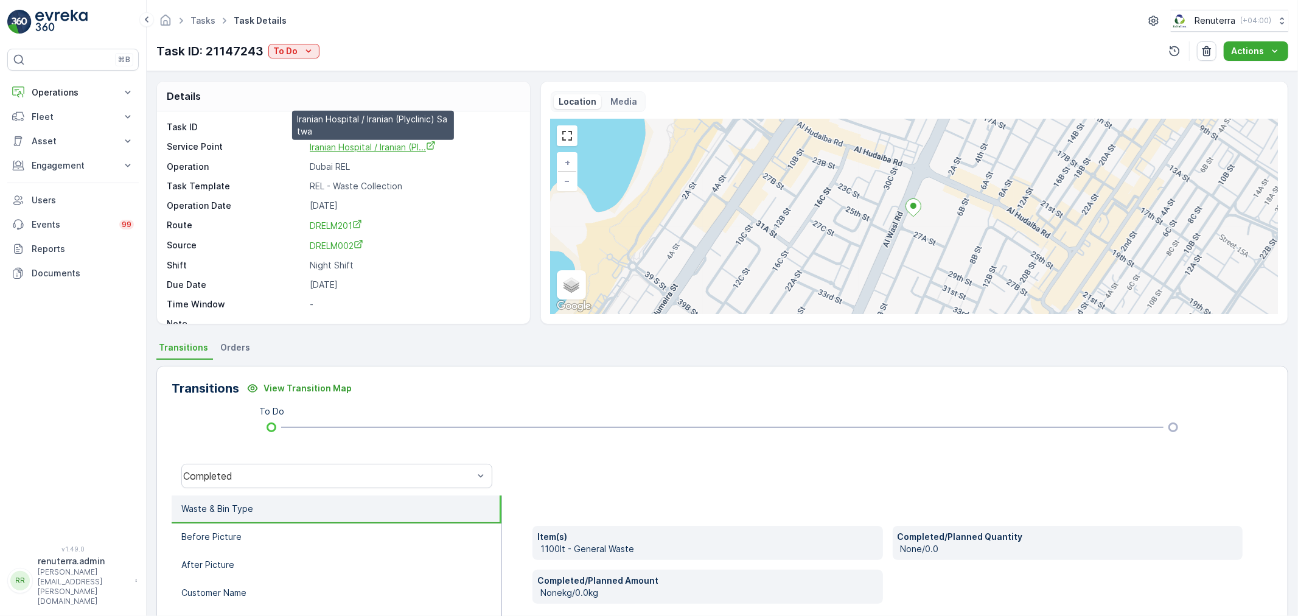
click at [365, 143] on span "Iranian Hospital / Iranian (Pl..." at bounding box center [373, 147] width 126 height 10
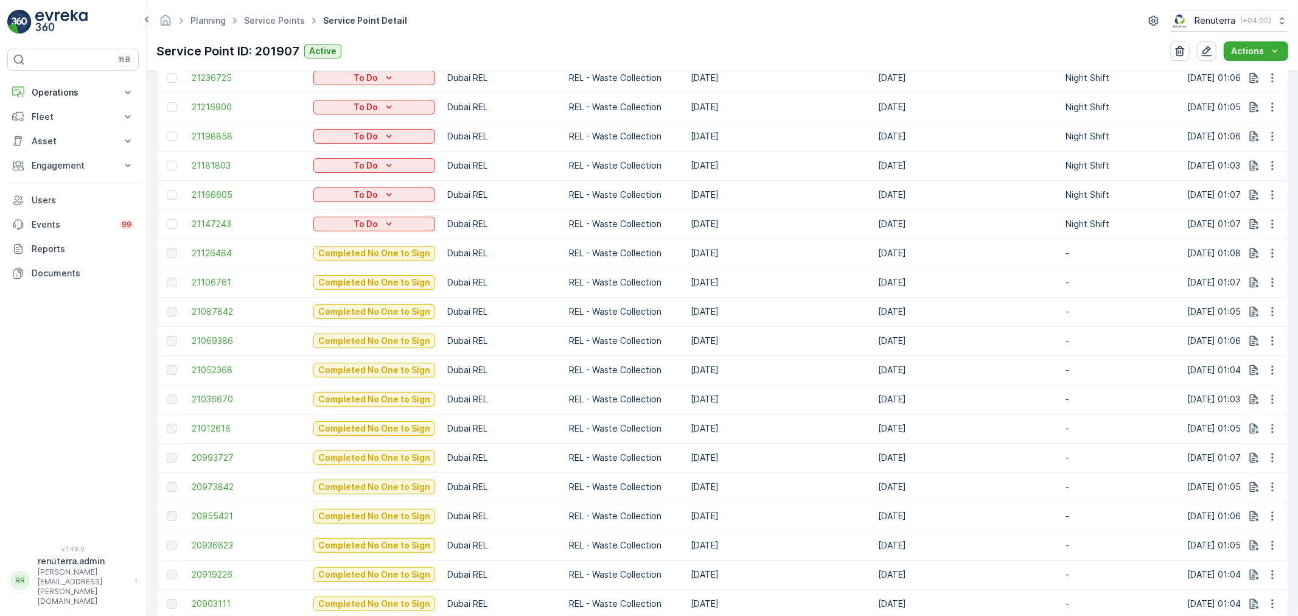
scroll to position [473, 0]
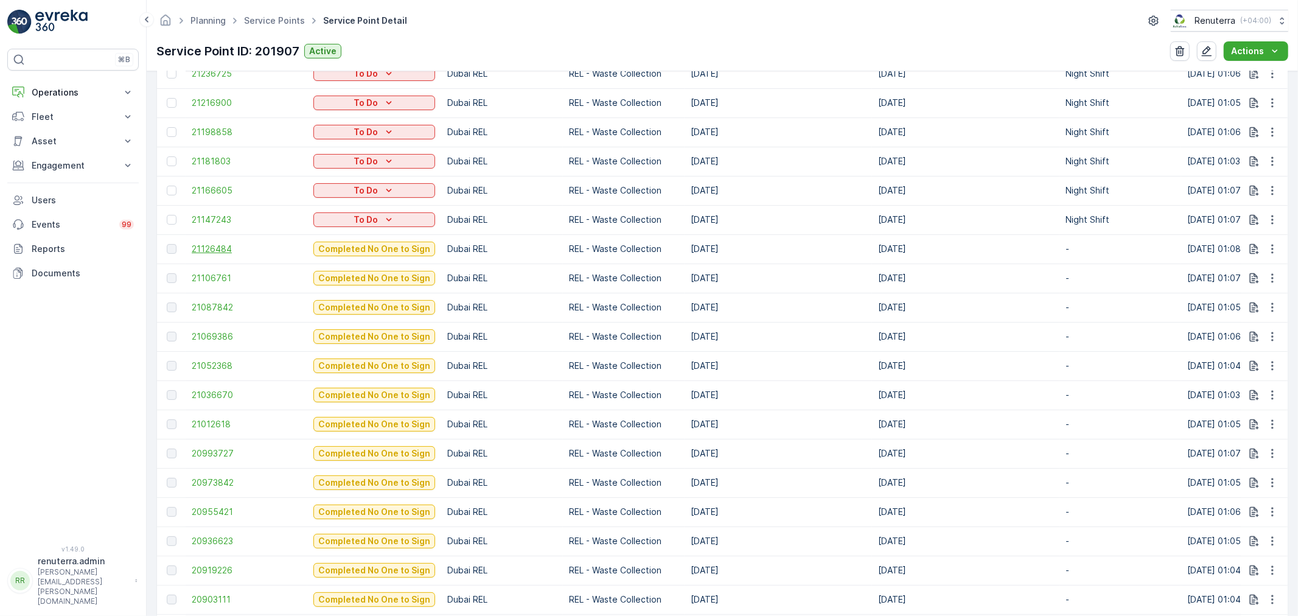
click at [231, 251] on span "21126484" at bounding box center [247, 249] width 110 height 12
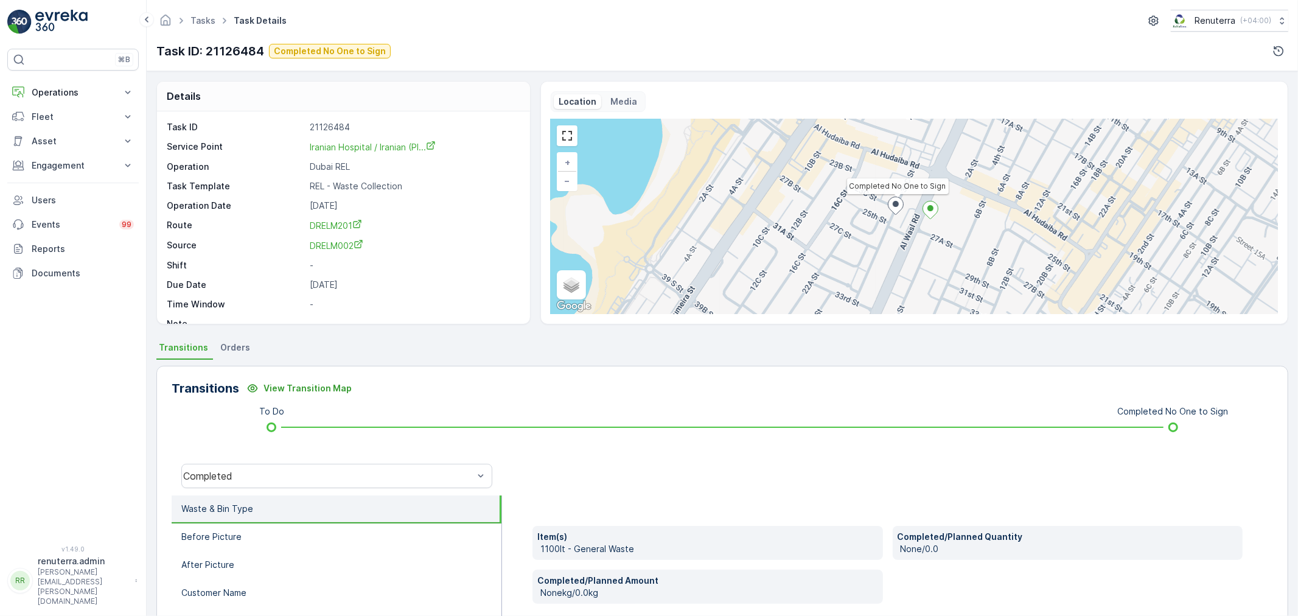
drag, startPoint x: 297, startPoint y: 449, endPoint x: 295, endPoint y: 455, distance: 7.1
click at [297, 450] on div "Transitions View Transition Map To Do Completed No One to Sign Completed Waste …" at bounding box center [722, 559] width 1132 height 386
click at [280, 477] on div "Completed" at bounding box center [328, 476] width 290 height 11
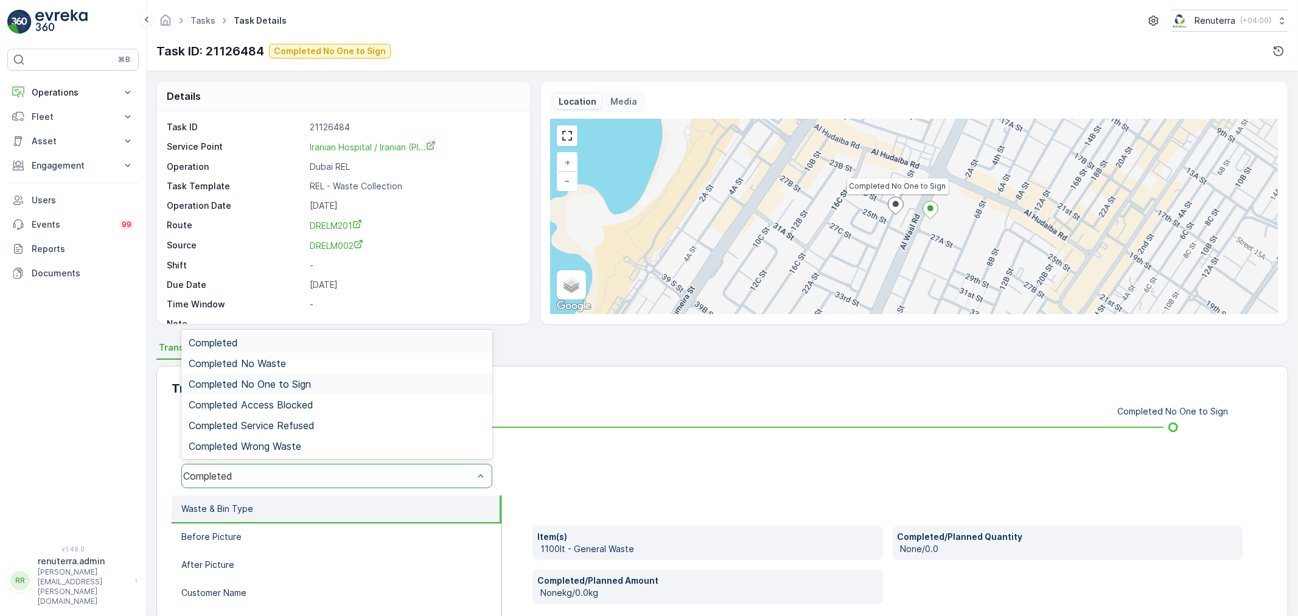
click at [306, 382] on span "Completed No One to Sign" at bounding box center [250, 384] width 122 height 11
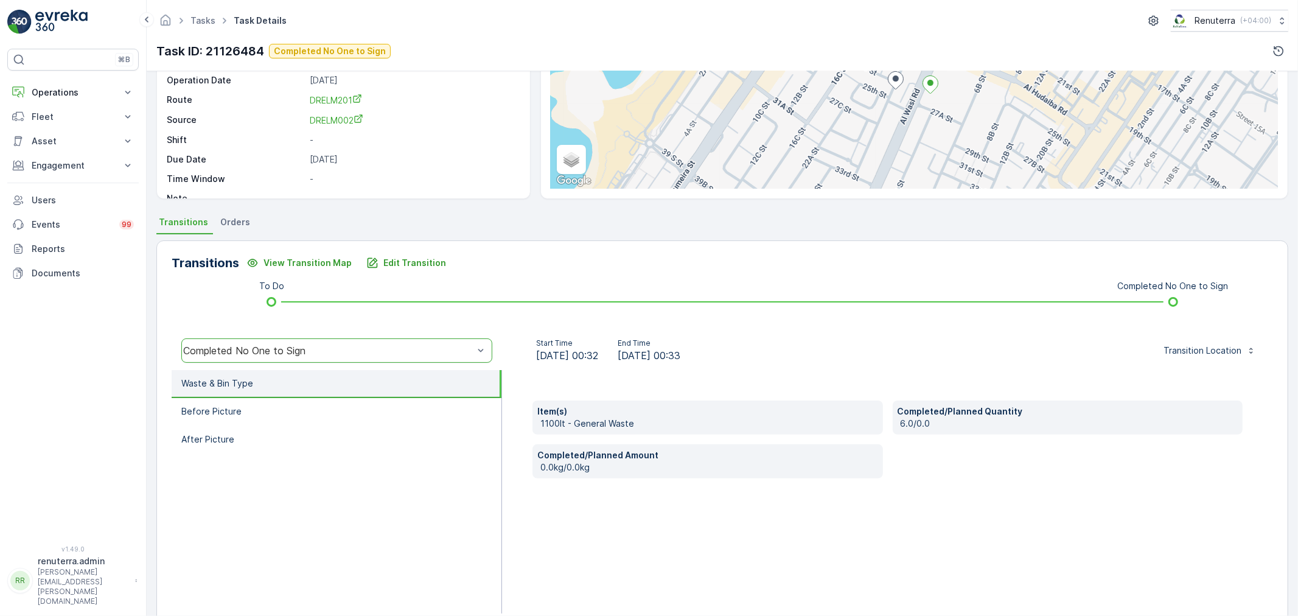
scroll to position [150, 0]
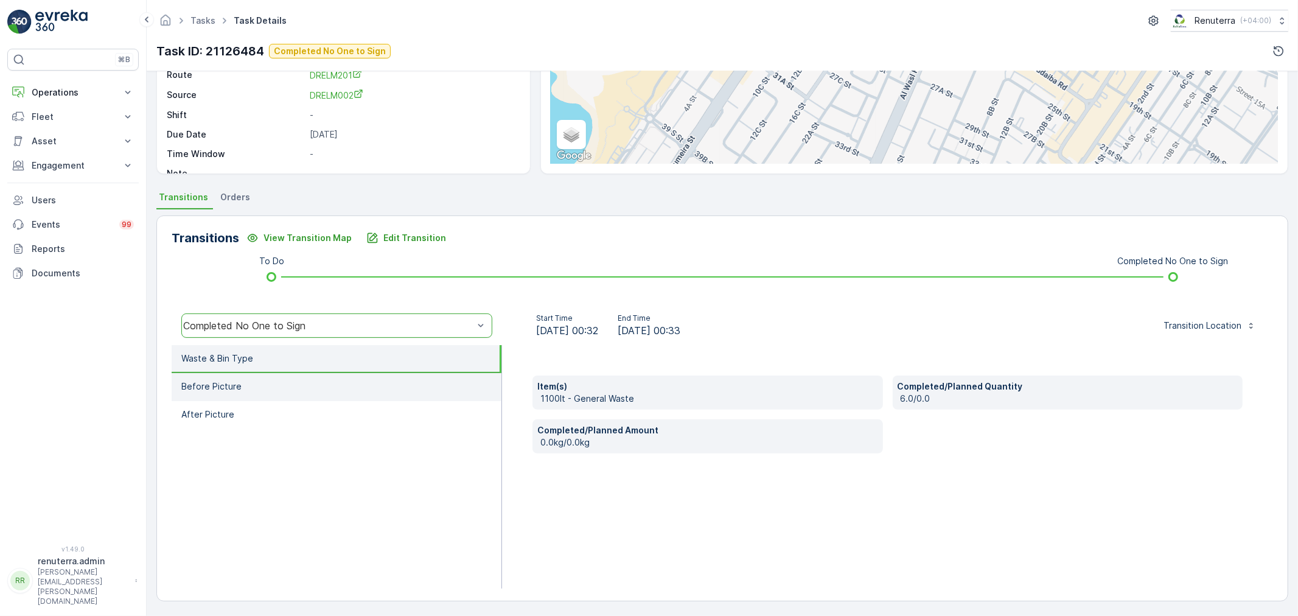
click at [256, 388] on li "Before Picture" at bounding box center [337, 387] width 330 height 28
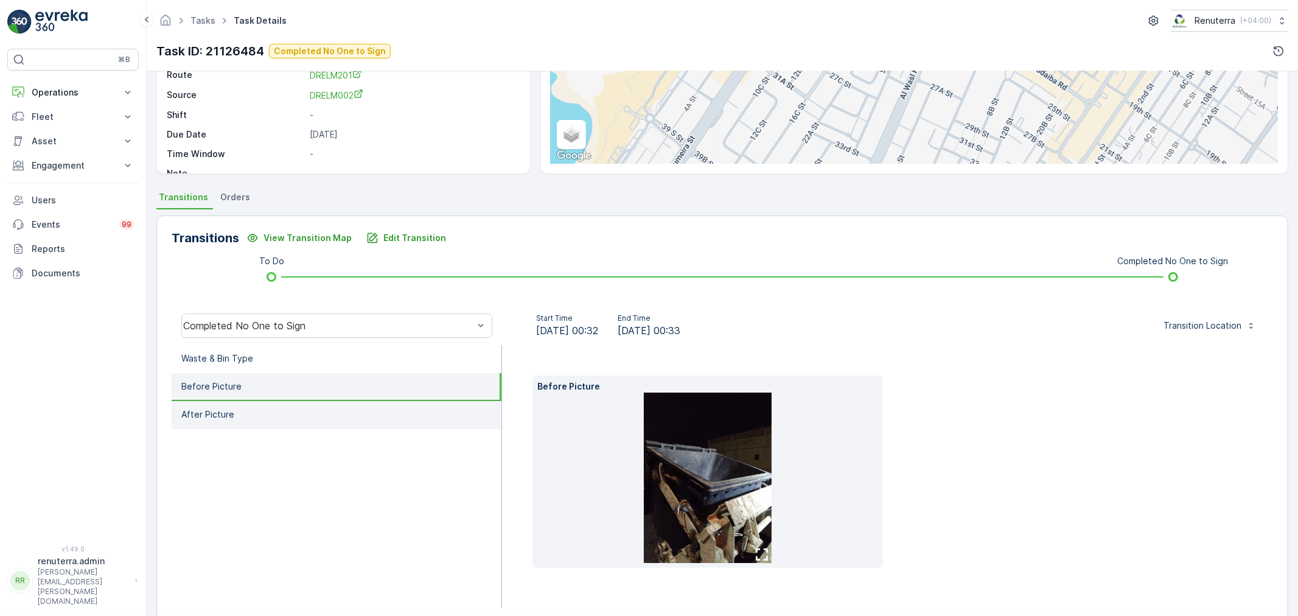
click at [253, 407] on li "After Picture" at bounding box center [337, 415] width 330 height 28
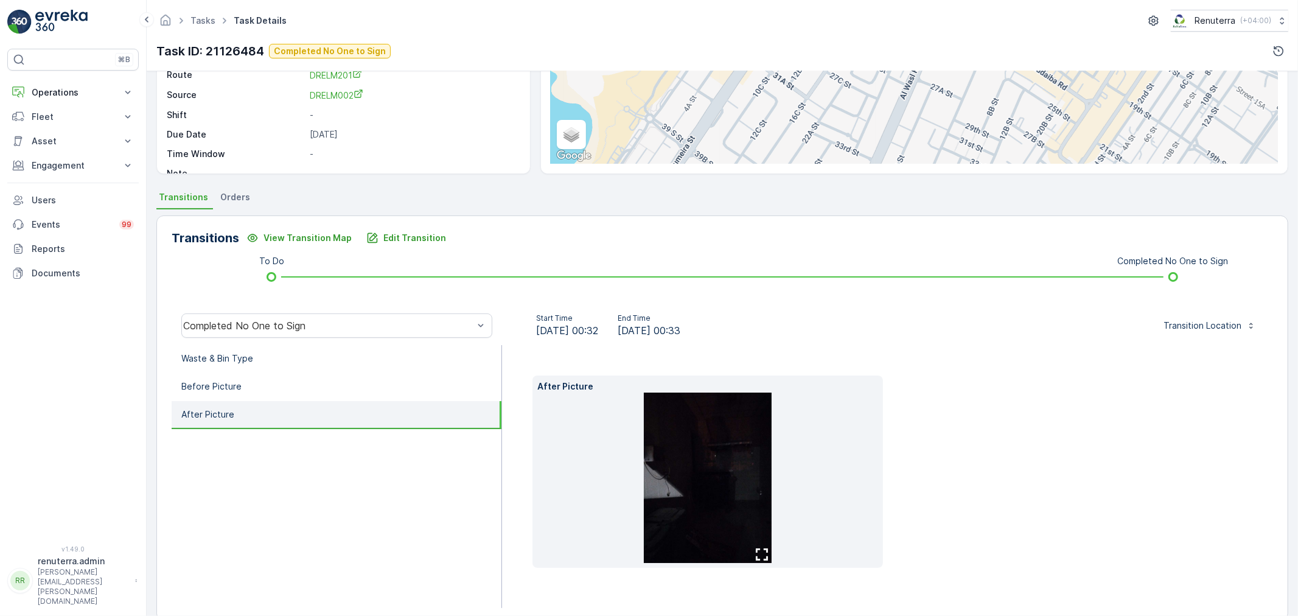
click at [720, 459] on img at bounding box center [708, 478] width 128 height 170
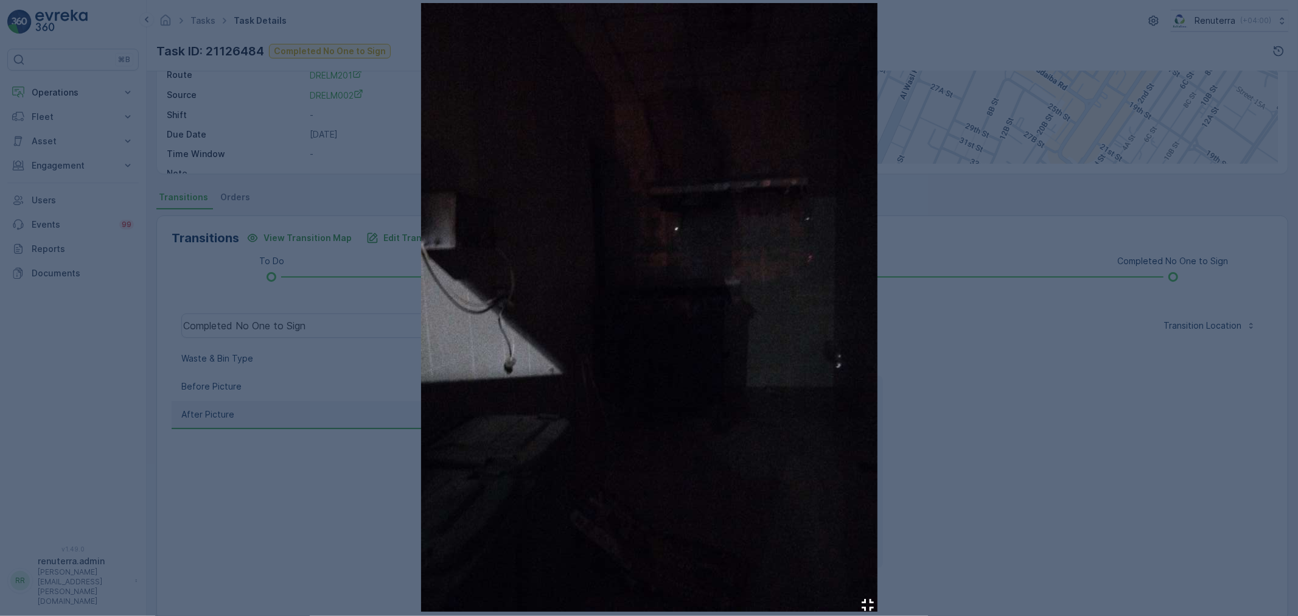
click at [968, 415] on div at bounding box center [649, 308] width 1298 height 616
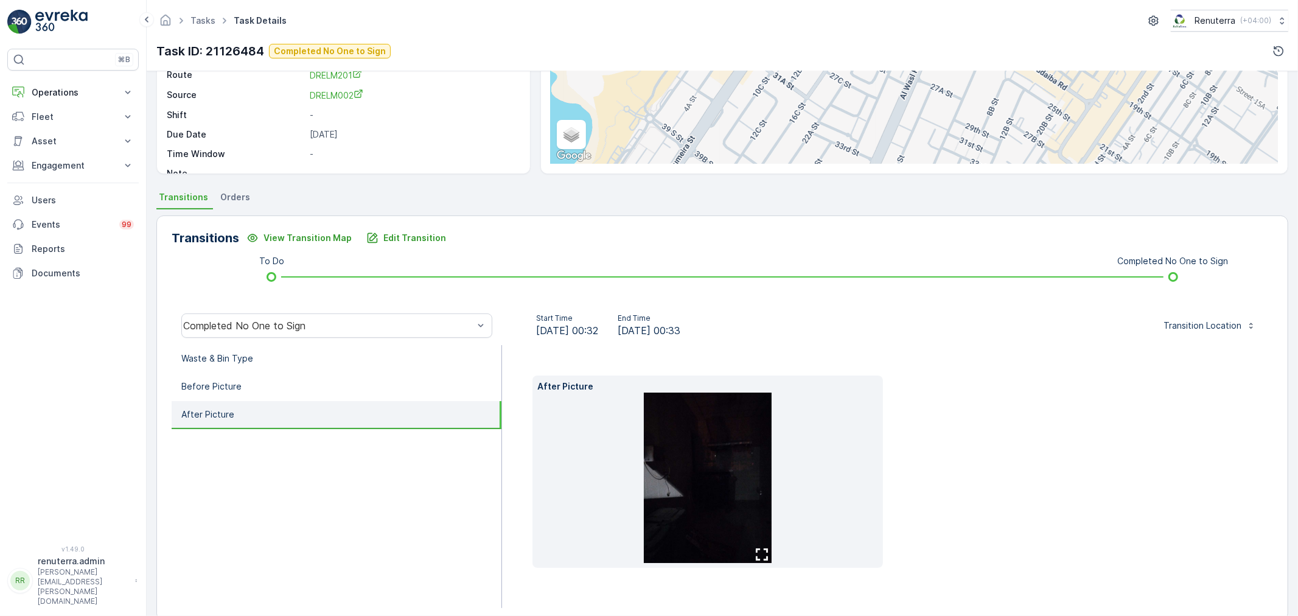
click at [656, 420] on img at bounding box center [708, 478] width 128 height 170
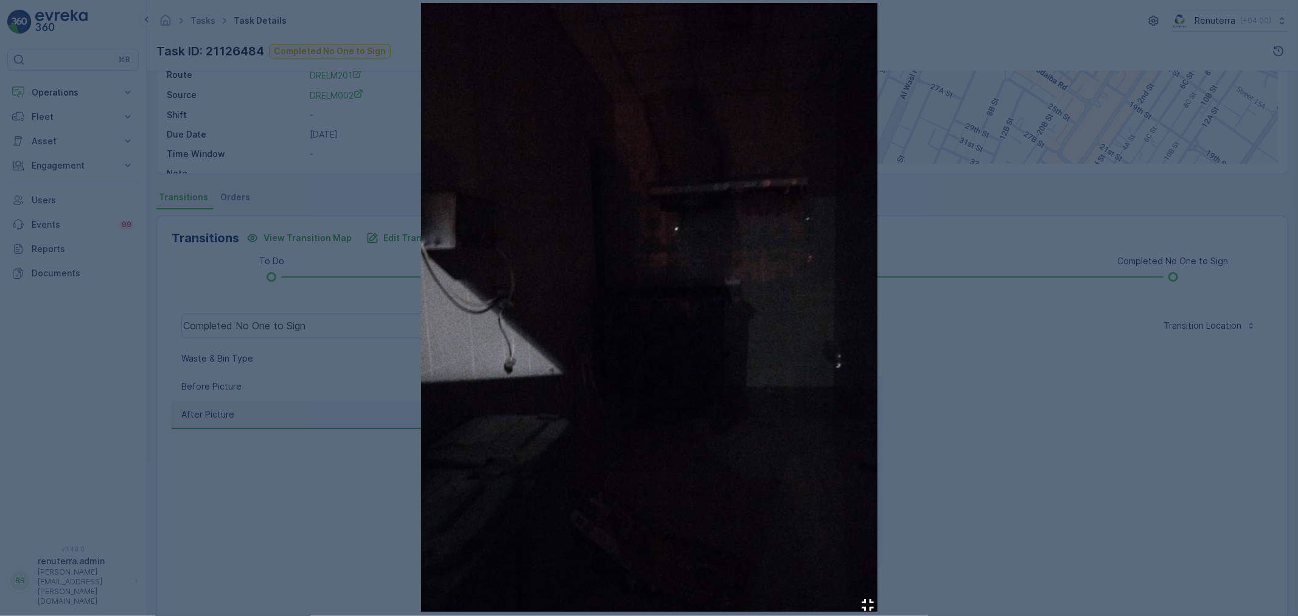
click at [246, 381] on div at bounding box center [649, 308] width 1298 height 616
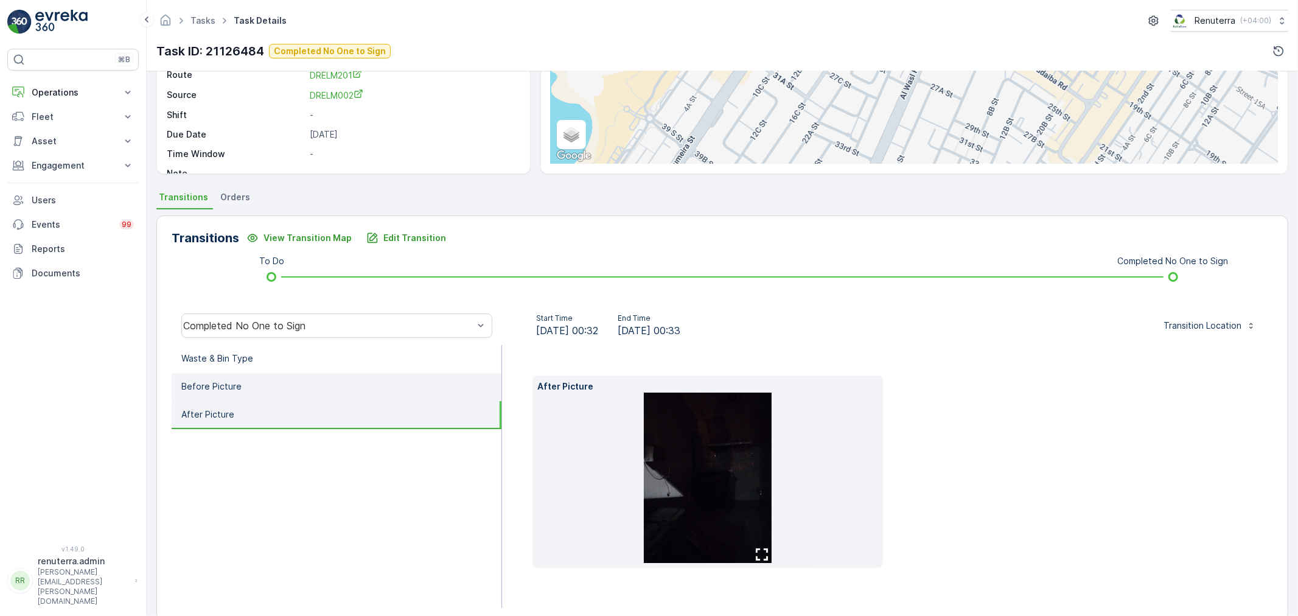
click at [246, 380] on li "Before Picture" at bounding box center [337, 387] width 330 height 28
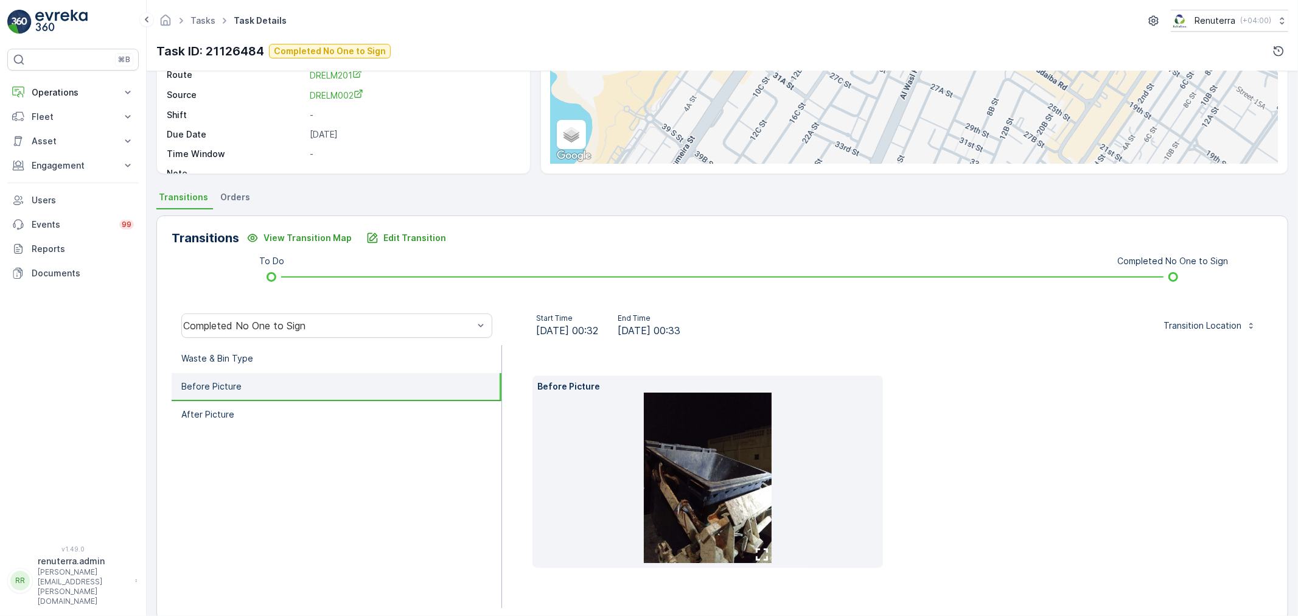
click at [678, 438] on img at bounding box center [708, 478] width 128 height 170
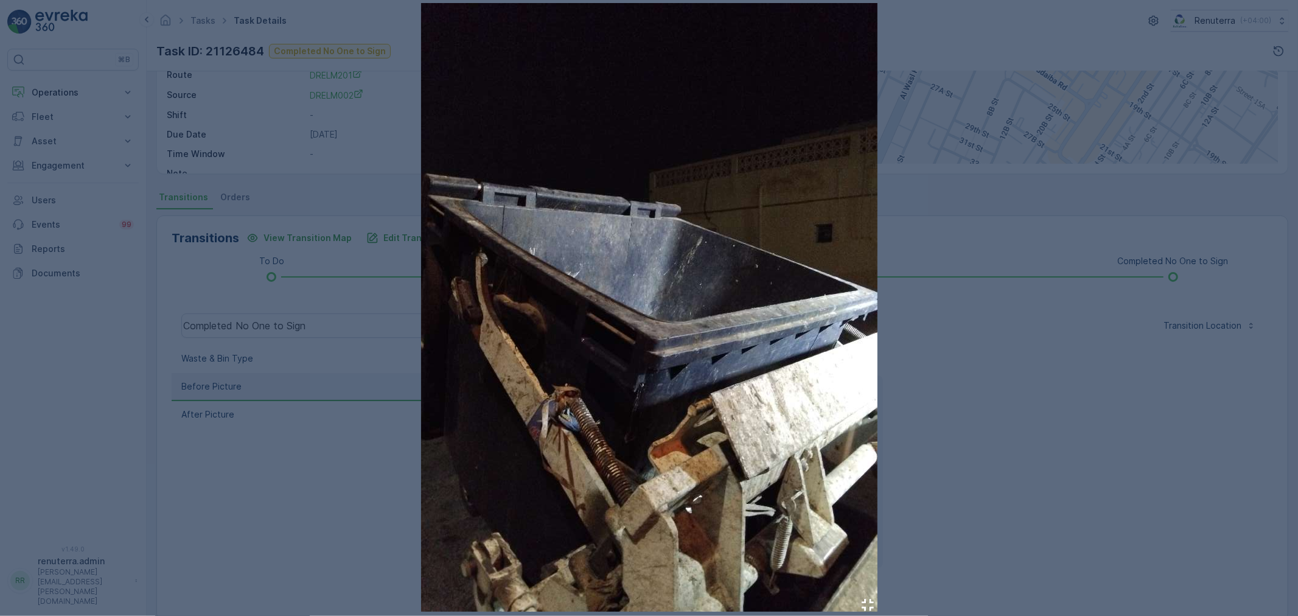
click at [1117, 472] on div at bounding box center [649, 308] width 1298 height 616
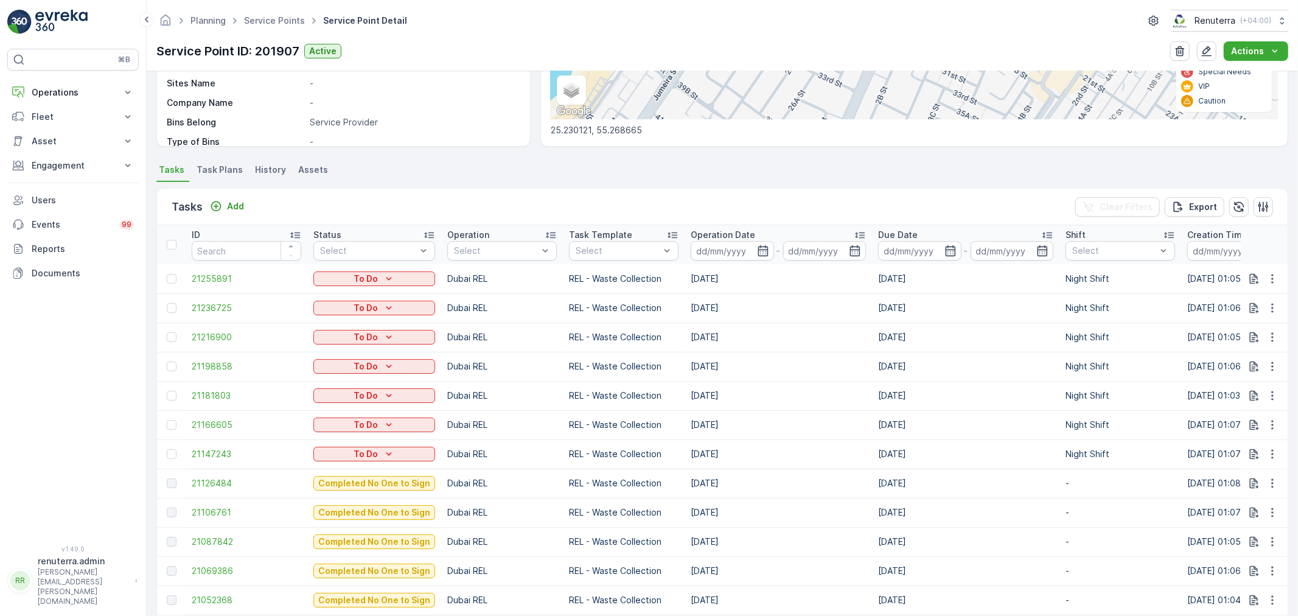
scroll to position [270, 0]
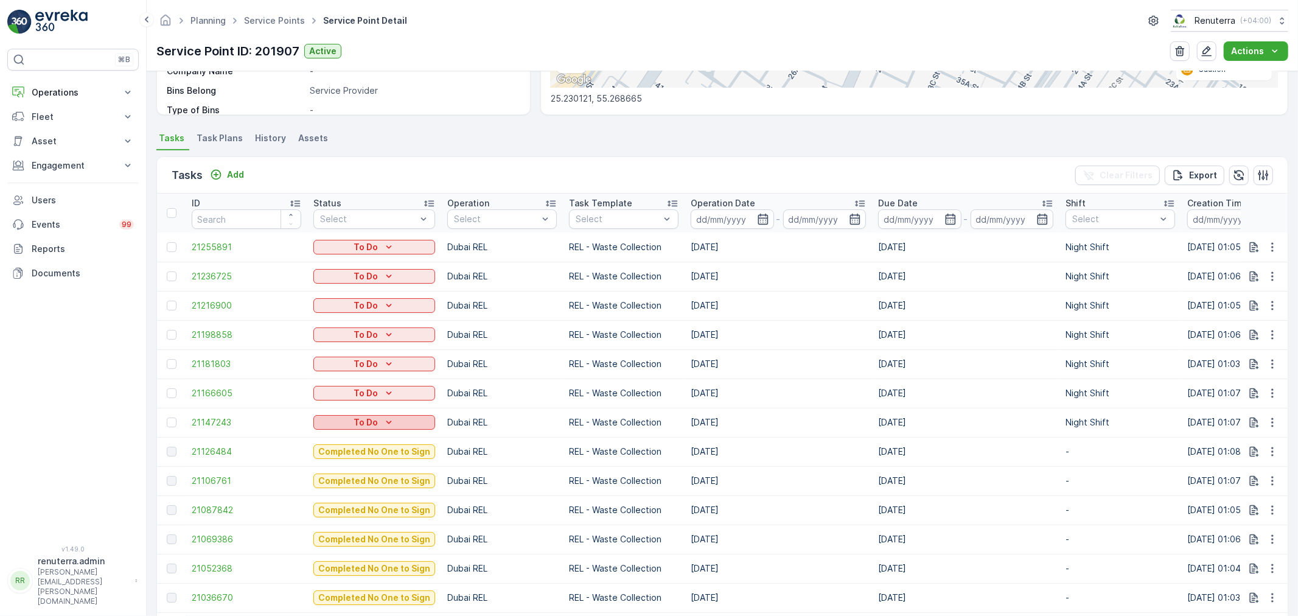
click at [357, 424] on p "To Do" at bounding box center [366, 422] width 24 height 12
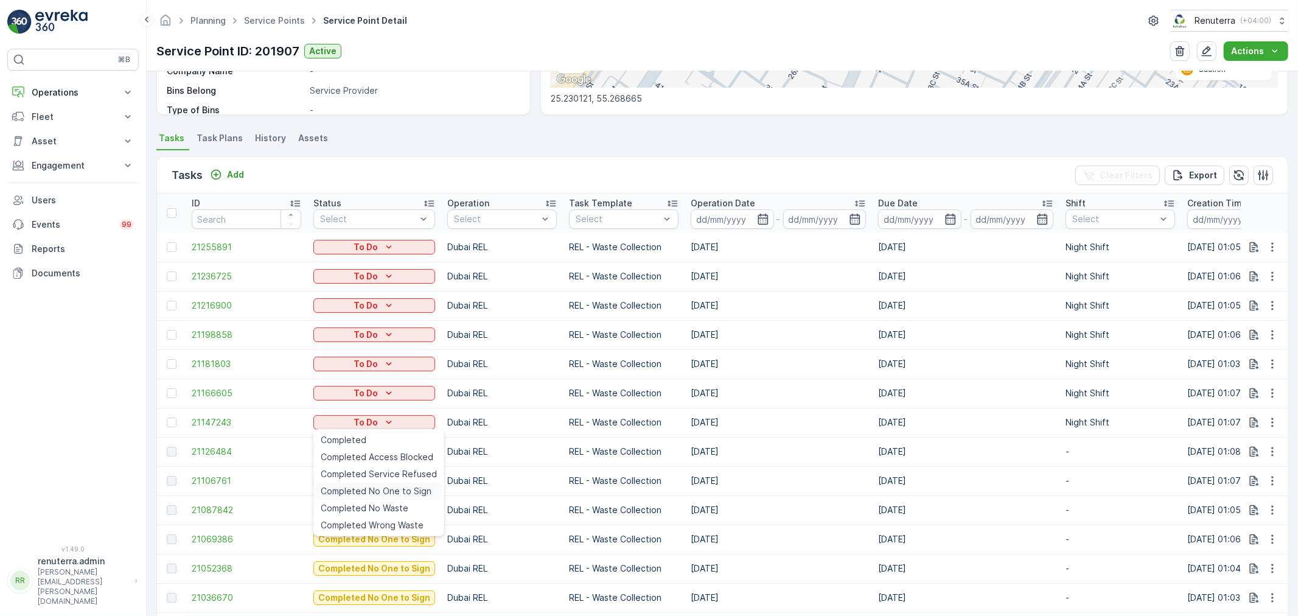
click at [351, 487] on span "Completed No One to Sign" at bounding box center [376, 491] width 111 height 12
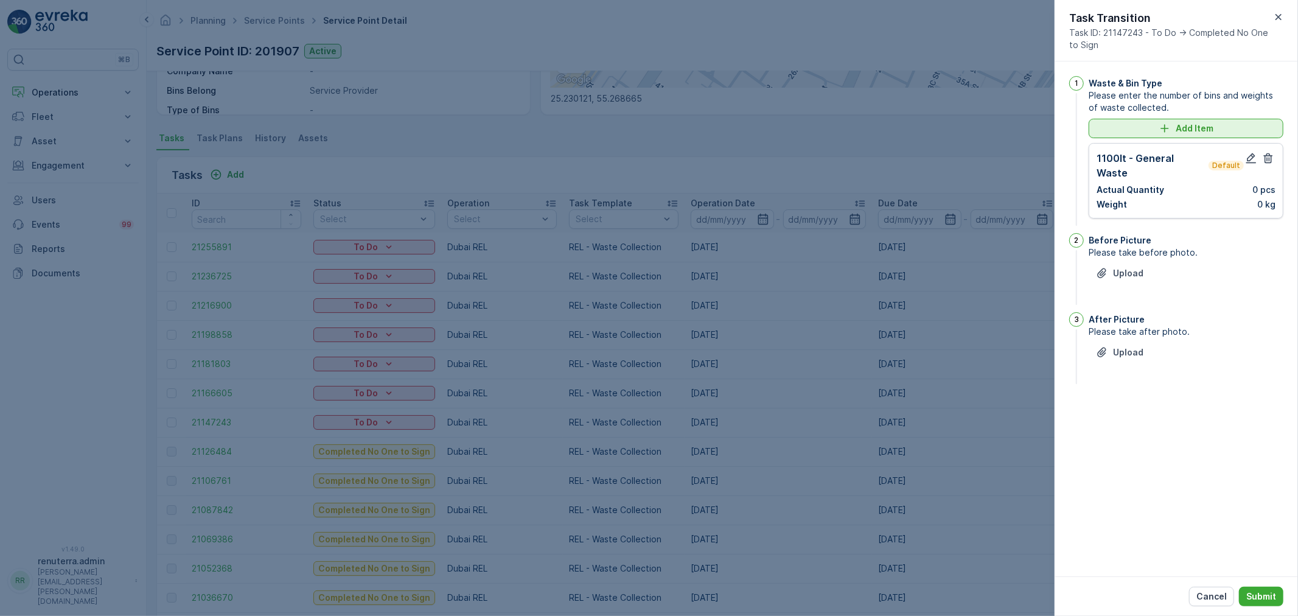
click at [1200, 134] on p "Add Item" at bounding box center [1195, 128] width 38 height 12
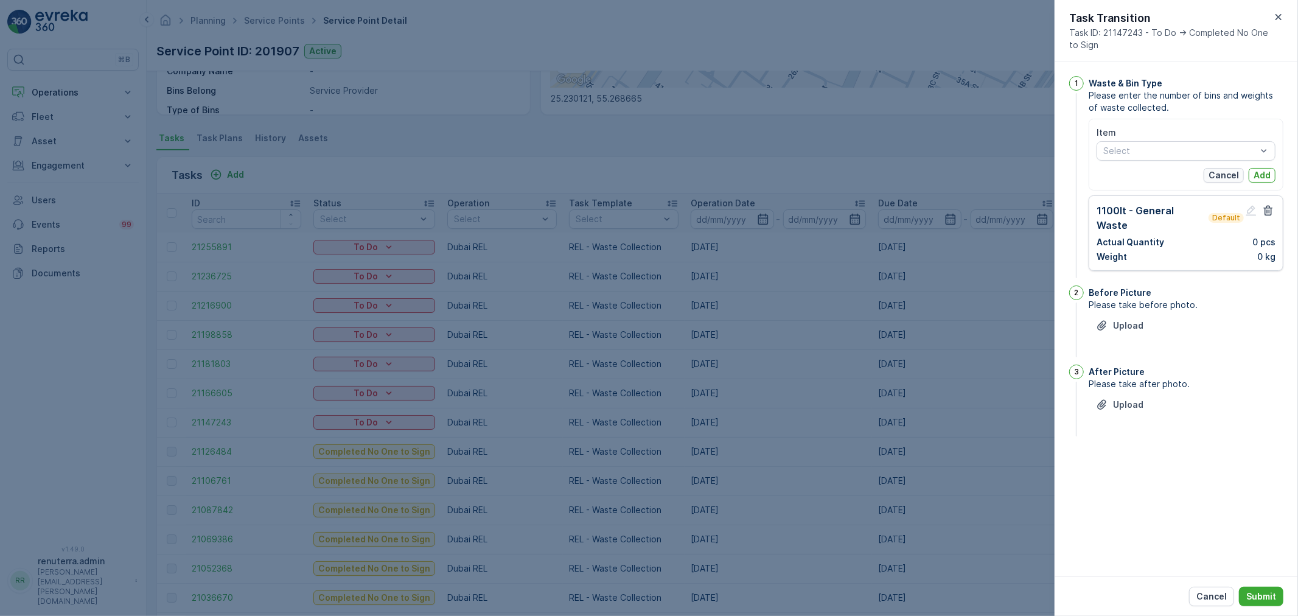
click at [1239, 173] on button "Cancel" at bounding box center [1224, 175] width 40 height 15
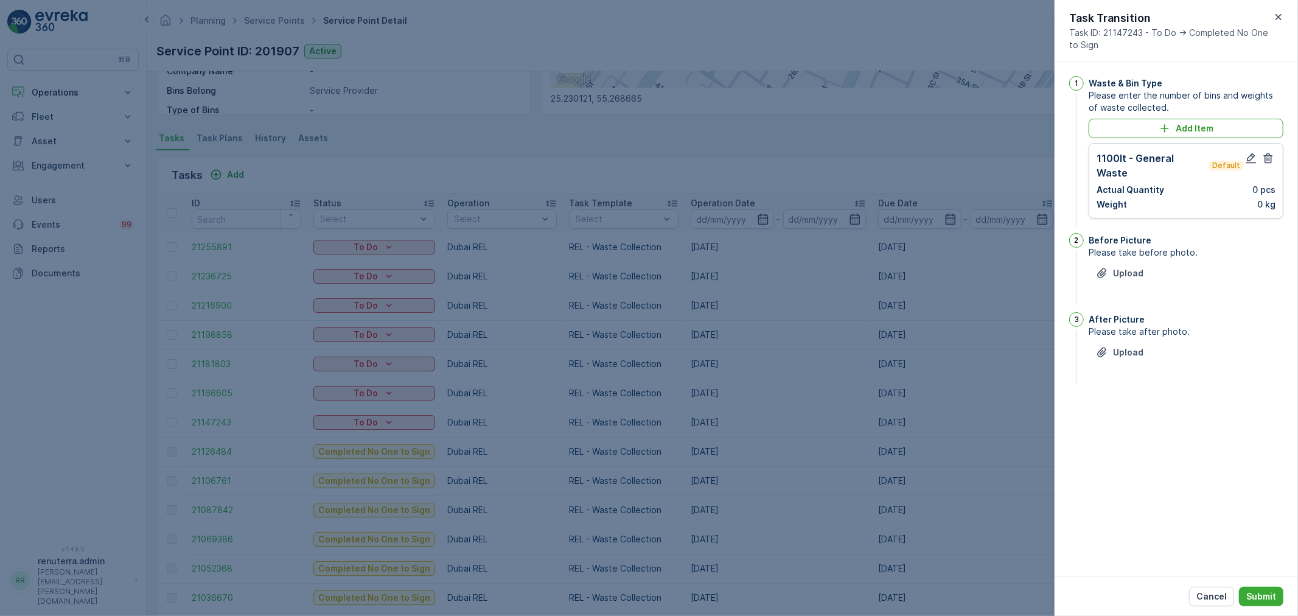
click at [1243, 151] on div "1100lt - General Waste Default" at bounding box center [1186, 165] width 179 height 29
click at [1248, 156] on icon "button" at bounding box center [1251, 158] width 12 height 12
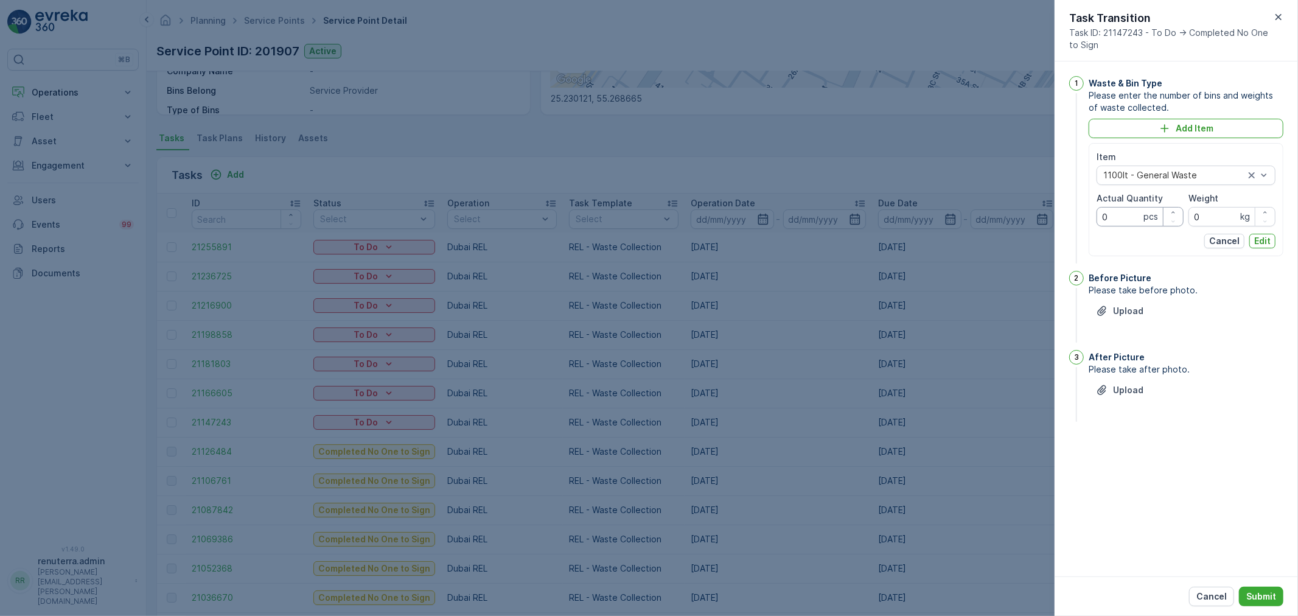
click at [1129, 213] on Quantity "0" at bounding box center [1140, 216] width 87 height 19
type Quantity "1"
click at [1260, 241] on p "Edit" at bounding box center [1263, 241] width 16 height 12
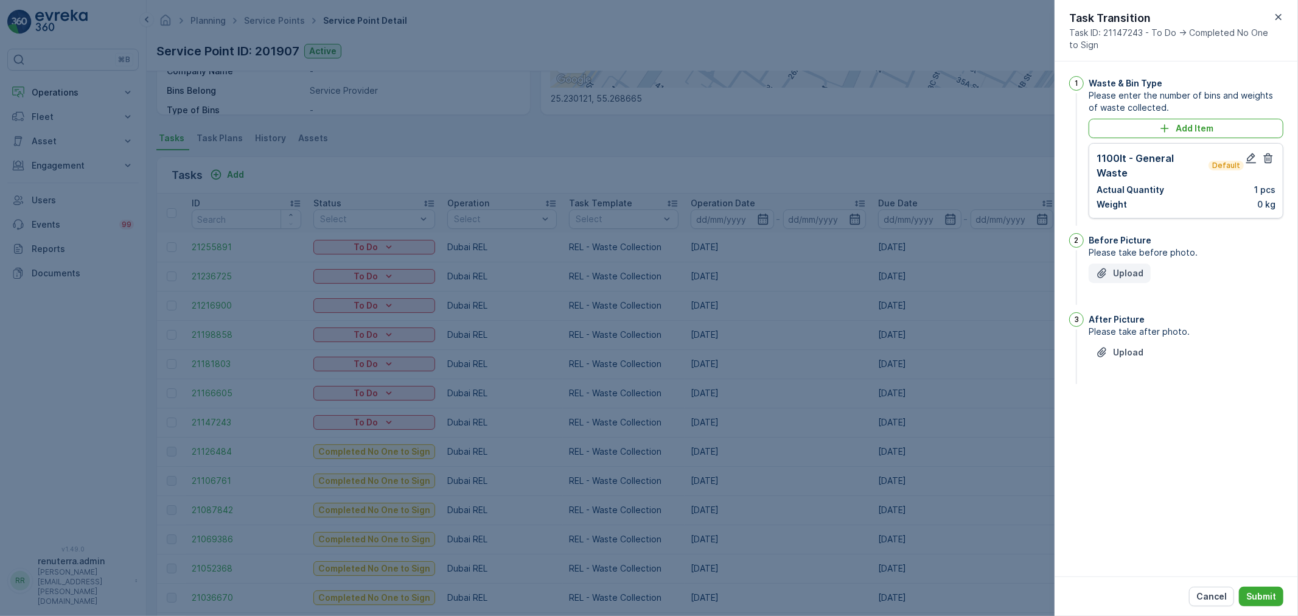
click at [1129, 267] on p "Upload" at bounding box center [1128, 273] width 30 height 12
click at [1122, 404] on button "Upload" at bounding box center [1120, 413] width 62 height 19
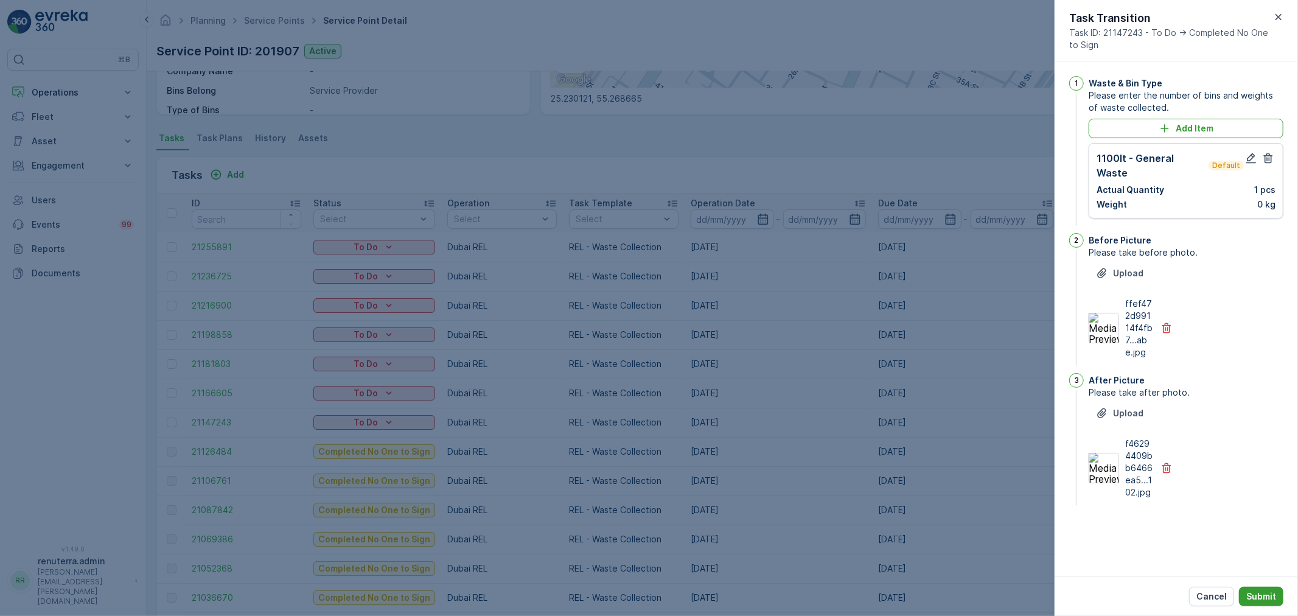
click at [1281, 595] on button "Submit" at bounding box center [1261, 596] width 44 height 19
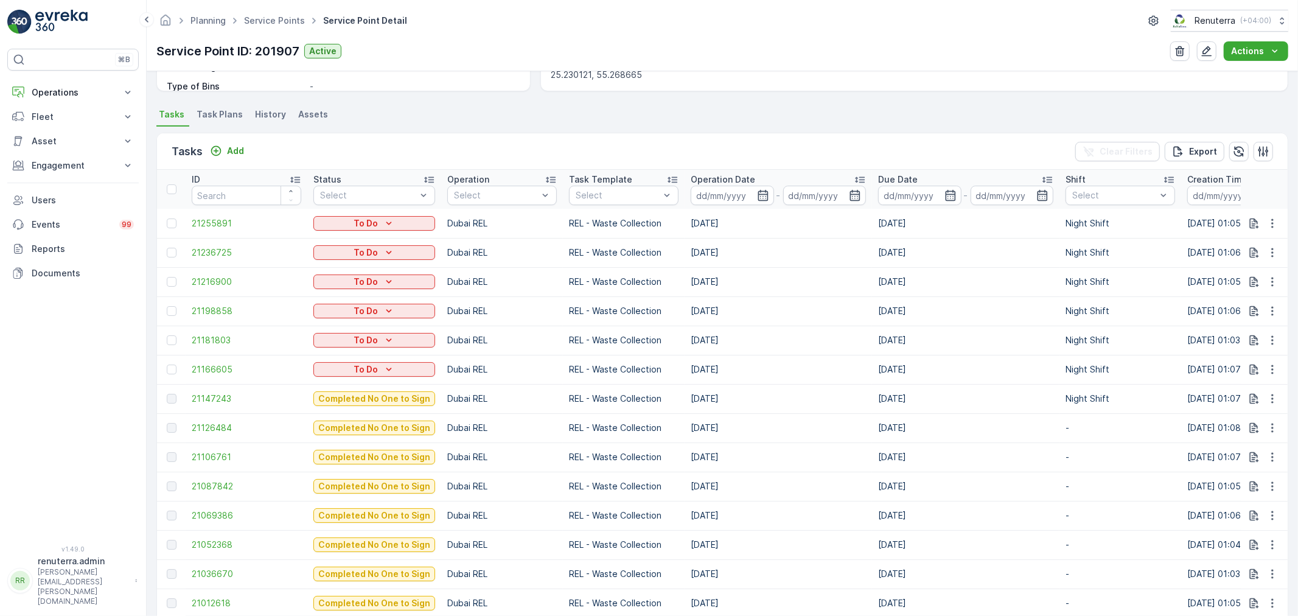
scroll to position [338, 0]
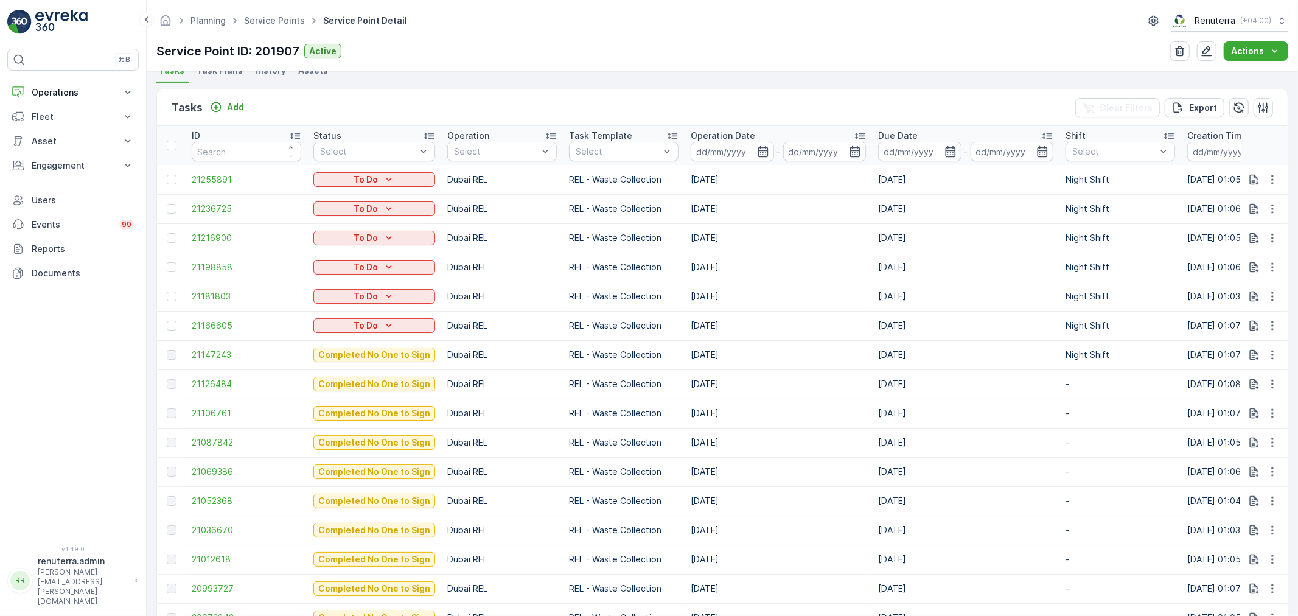
click at [224, 379] on span "21126484" at bounding box center [247, 384] width 110 height 12
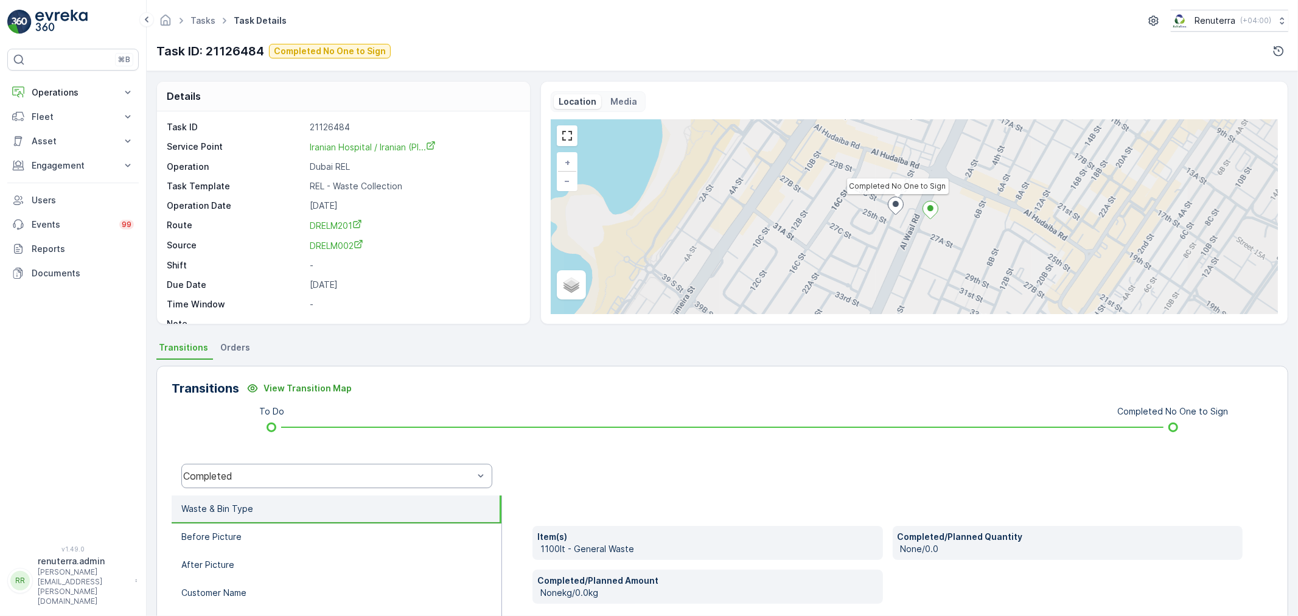
click at [259, 475] on div "Completed" at bounding box center [328, 476] width 290 height 11
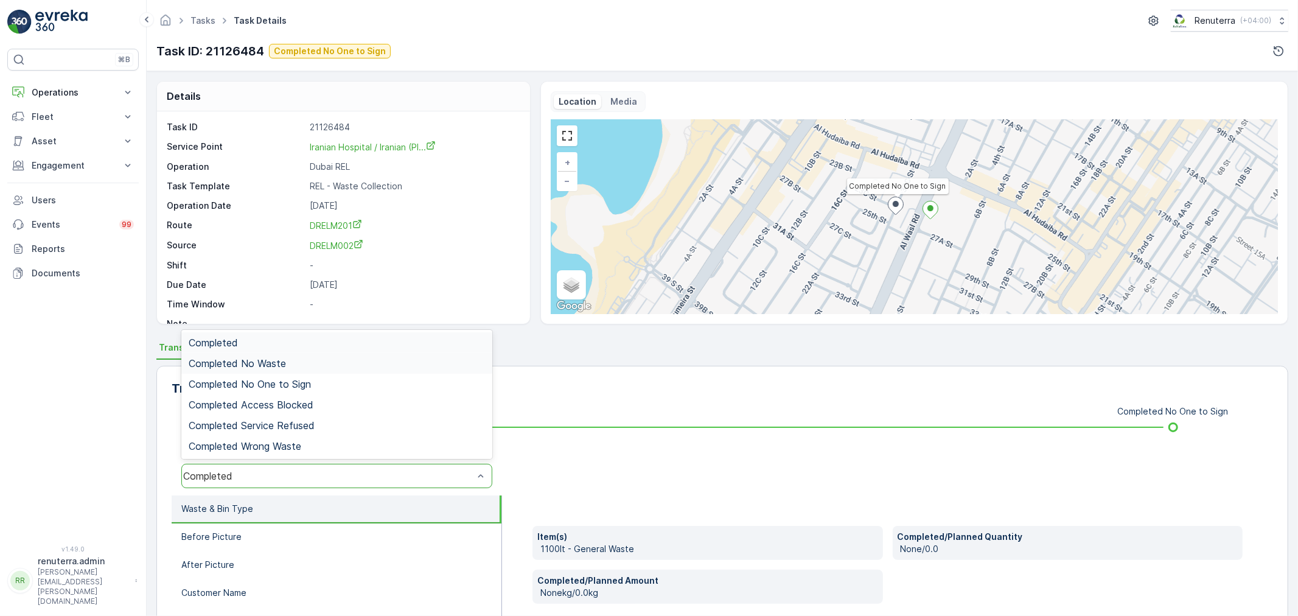
click at [275, 370] on div "Completed No Waste" at bounding box center [336, 363] width 311 height 21
click at [251, 477] on div "Completed No Waste" at bounding box center [328, 476] width 290 height 11
click at [286, 380] on span "Completed No One to Sign" at bounding box center [250, 384] width 122 height 11
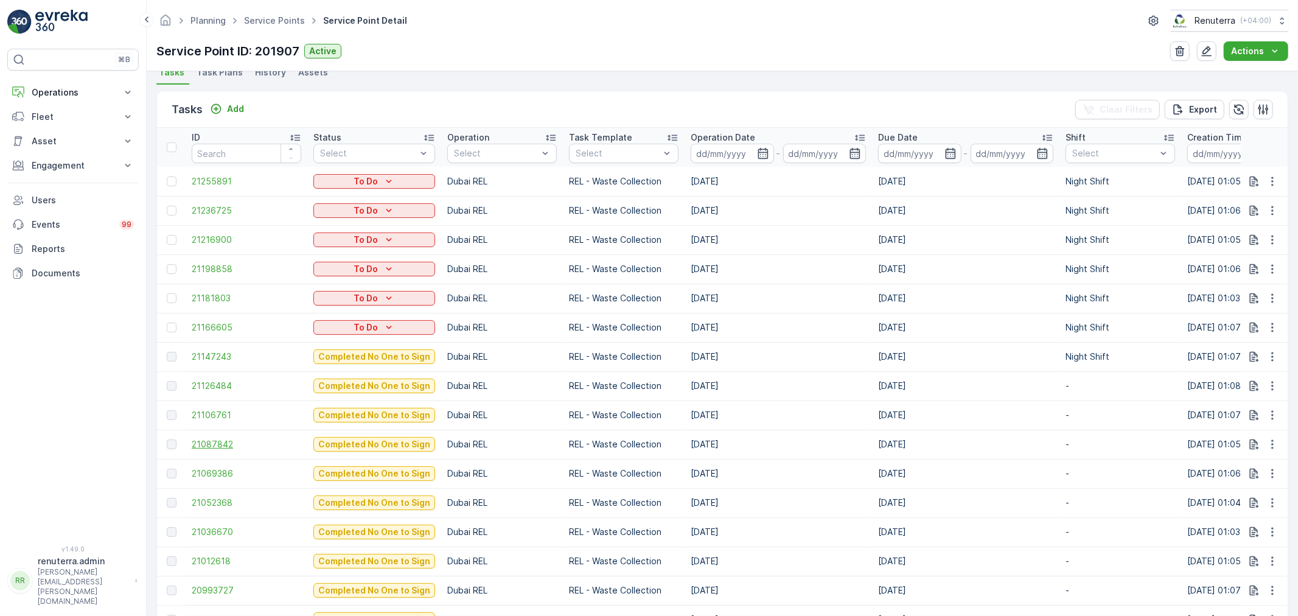
scroll to position [338, 0]
click at [208, 414] on span "21106761" at bounding box center [247, 413] width 110 height 12
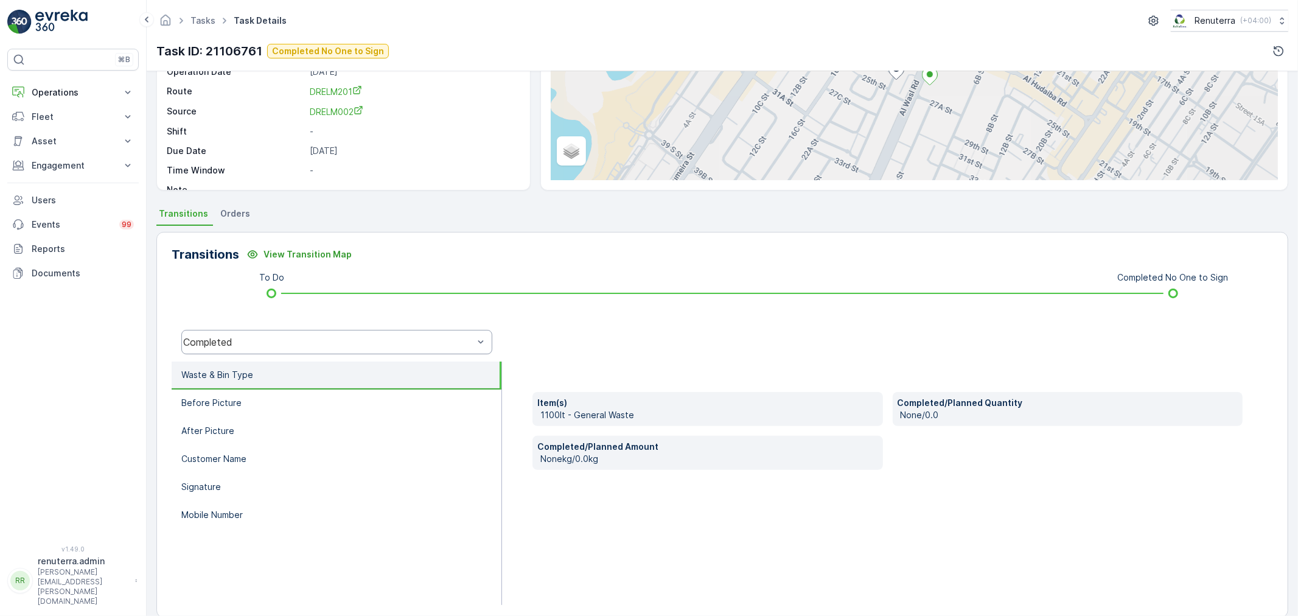
scroll to position [135, 0]
click at [281, 346] on div "Completed" at bounding box center [336, 341] width 311 height 24
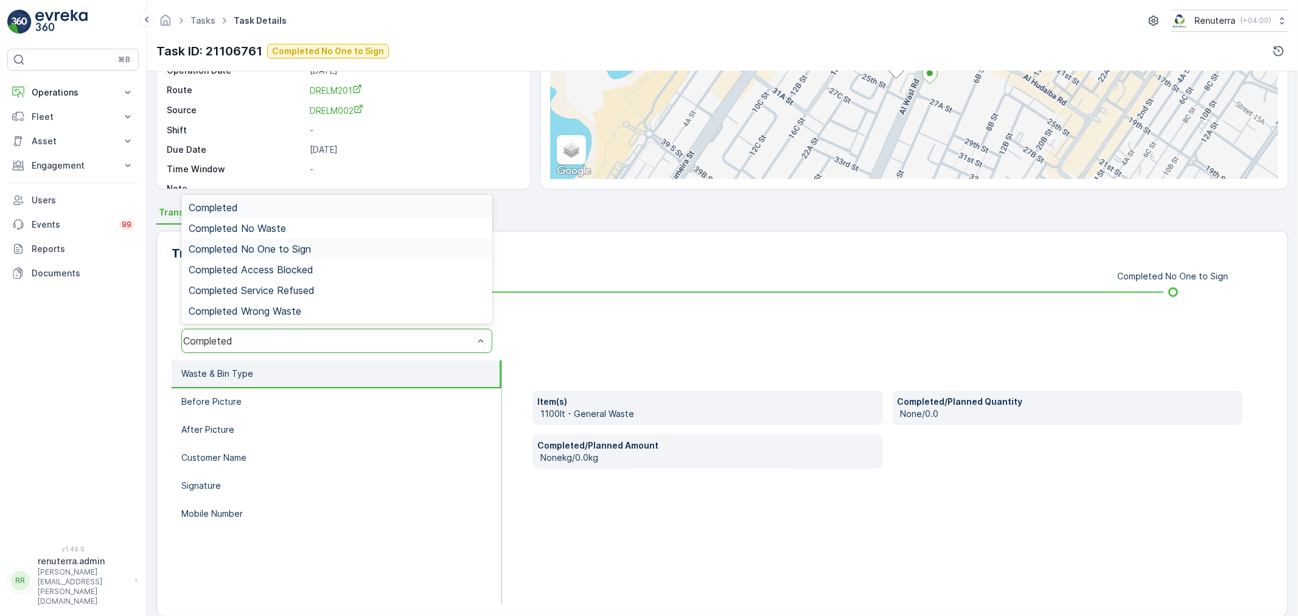
click at [274, 250] on span "Completed No One to Sign" at bounding box center [250, 248] width 122 height 11
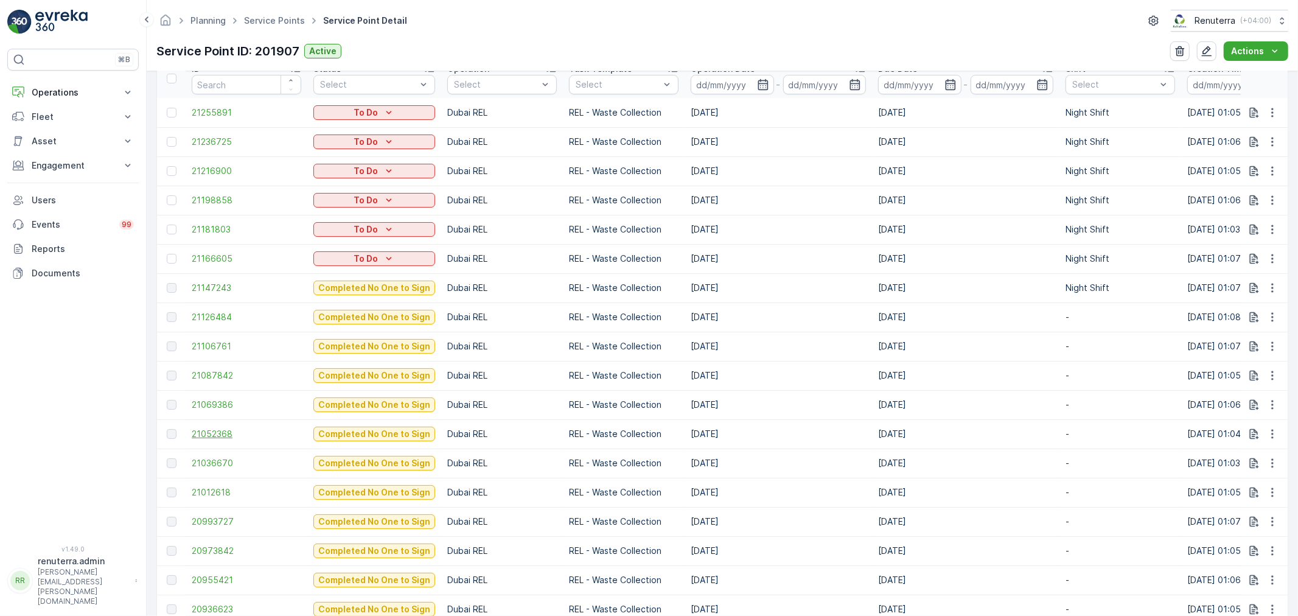
scroll to position [405, 0]
click at [210, 407] on span "21069386" at bounding box center [247, 404] width 110 height 12
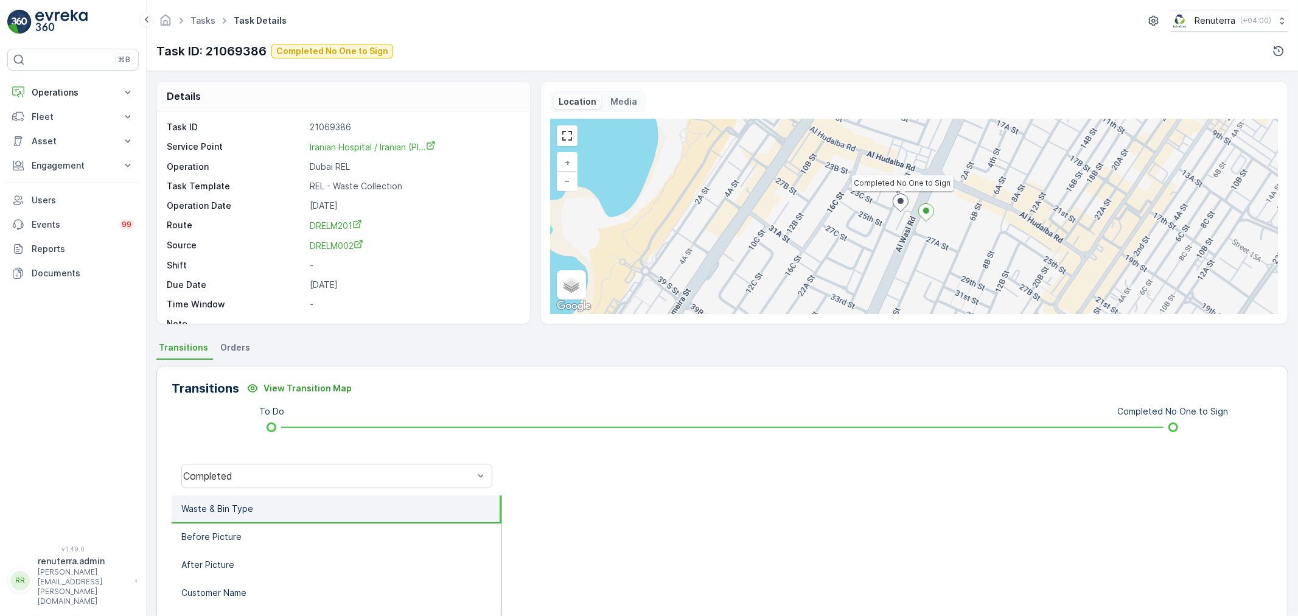
scroll to position [68, 0]
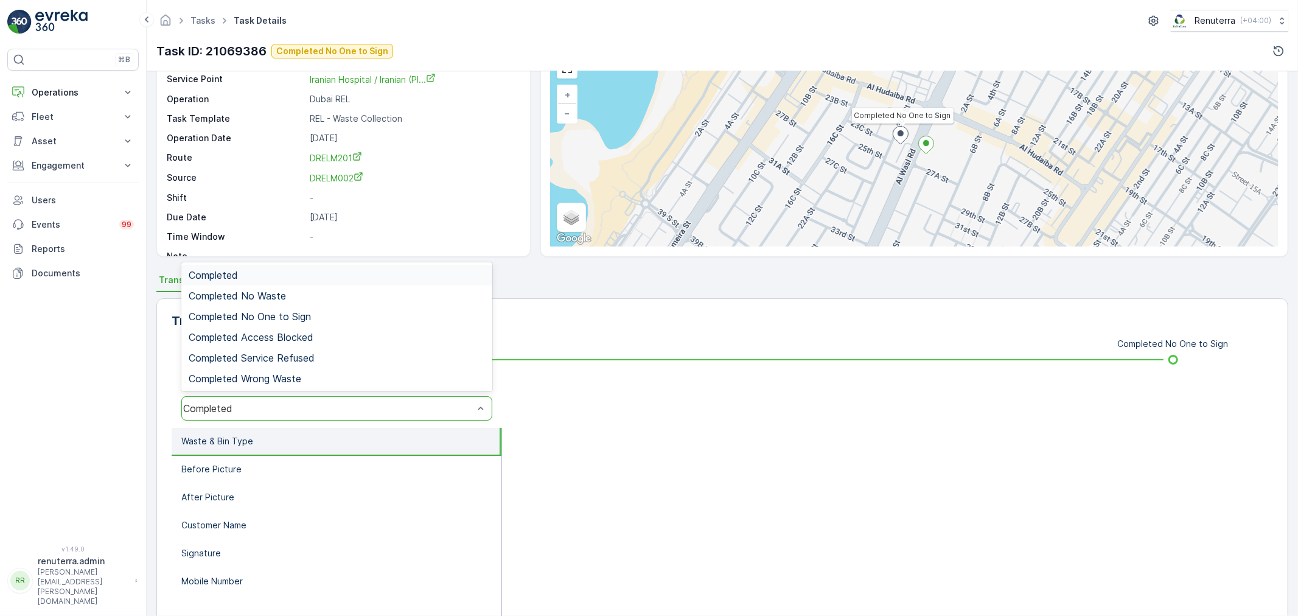
drag, startPoint x: 284, startPoint y: 398, endPoint x: 277, endPoint y: 394, distance: 8.2
click at [284, 397] on div "Completed" at bounding box center [336, 408] width 311 height 24
click at [288, 312] on span "Completed No One to Sign" at bounding box center [250, 316] width 122 height 11
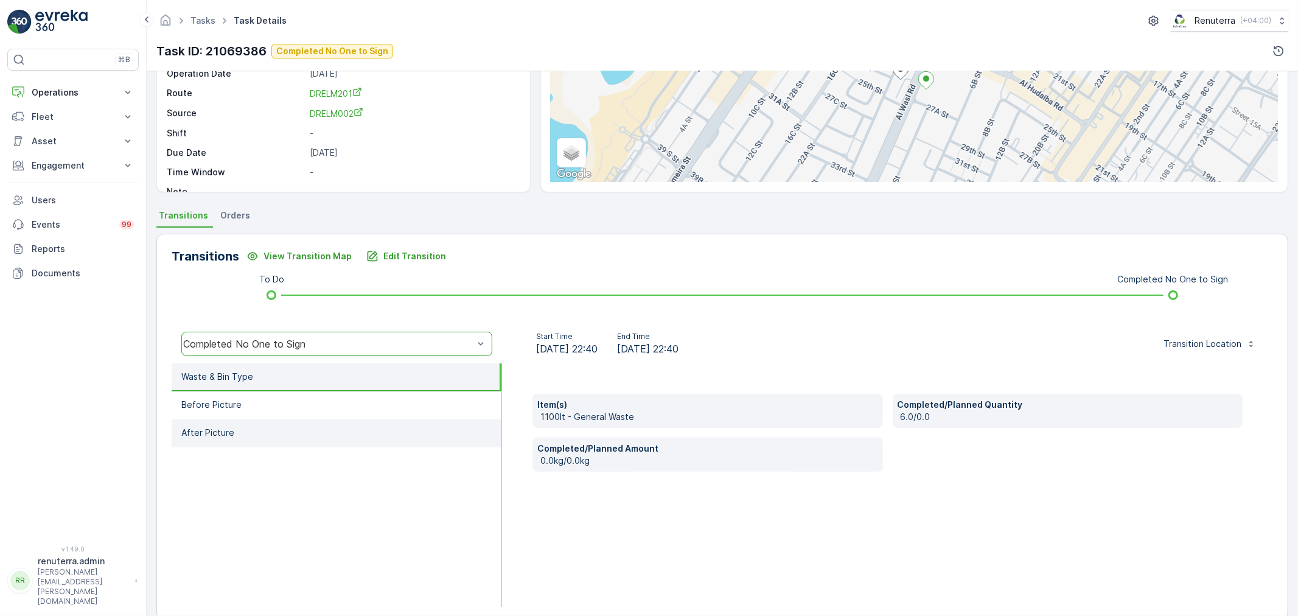
scroll to position [135, 0]
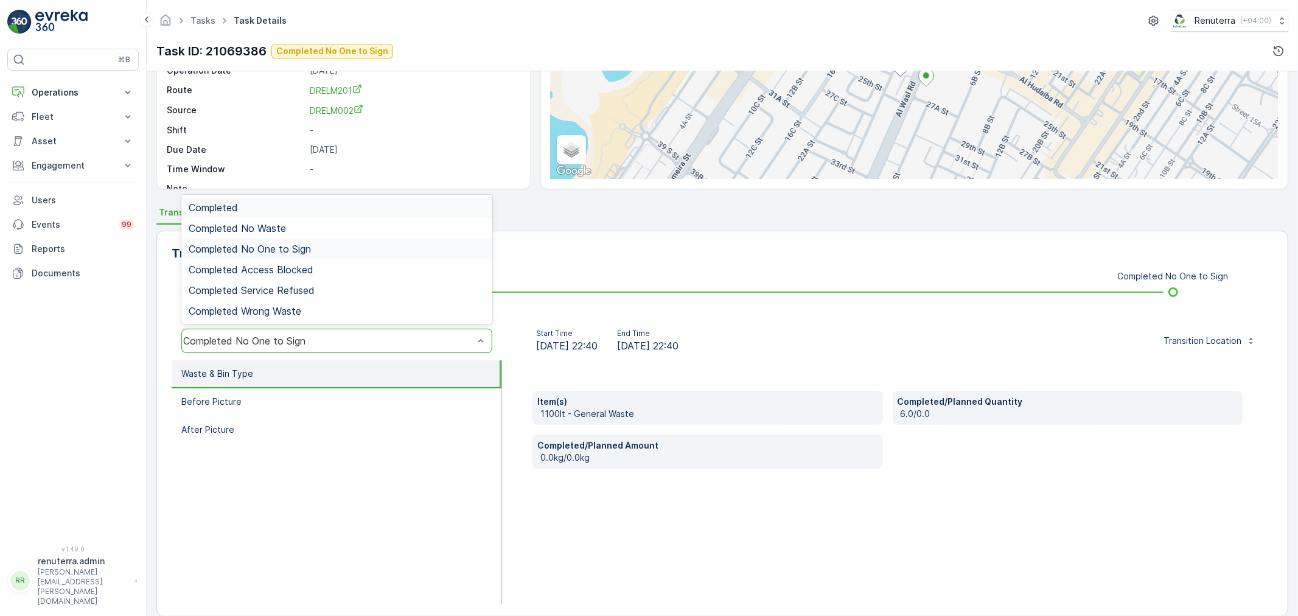
click at [297, 331] on div "Completed No One to Sign" at bounding box center [336, 341] width 311 height 24
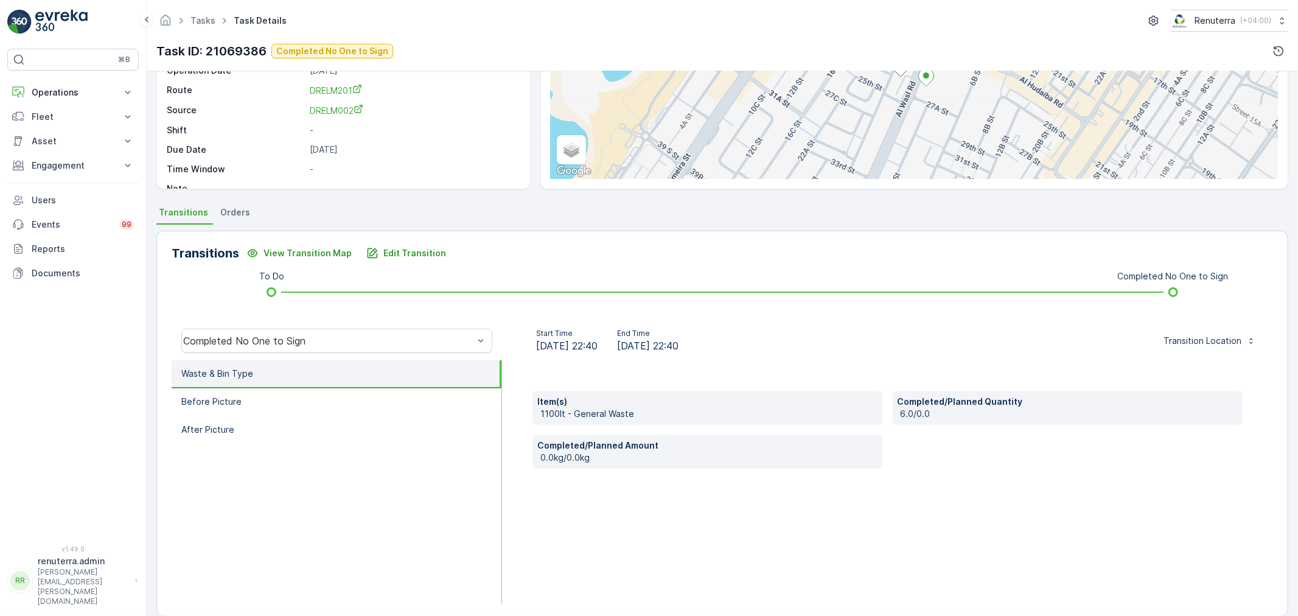
click at [702, 273] on div "Transitions View Transition Map Edit Transition To Do Completed No One to Sign …" at bounding box center [722, 424] width 1132 height 386
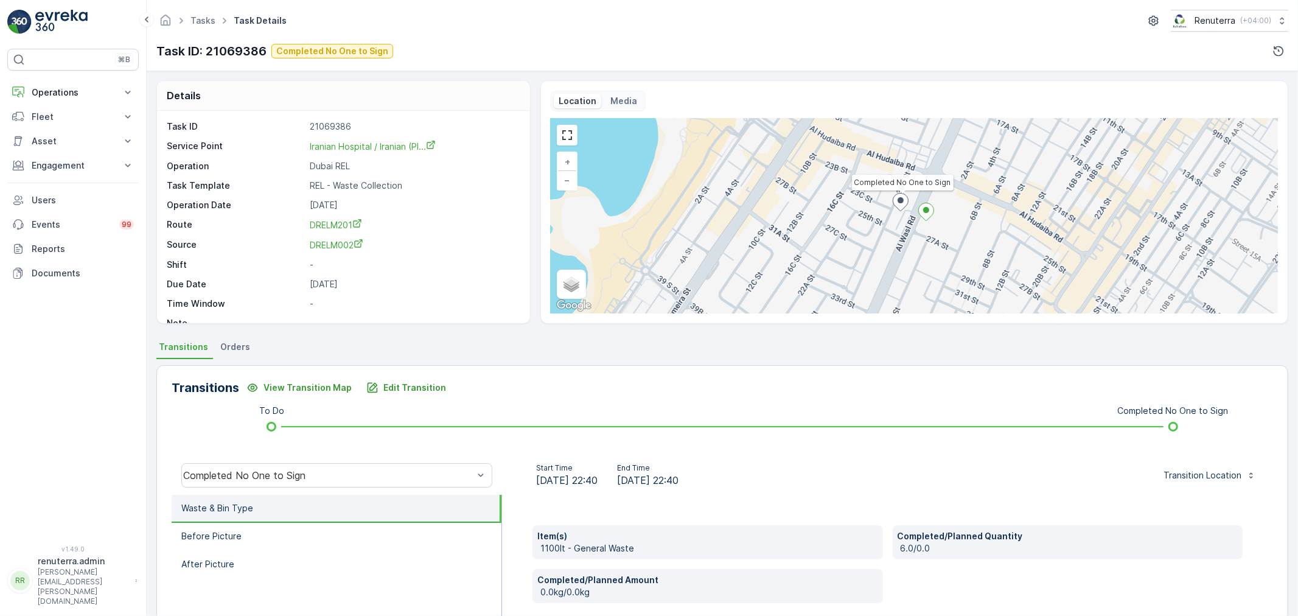
scroll to position [0, 0]
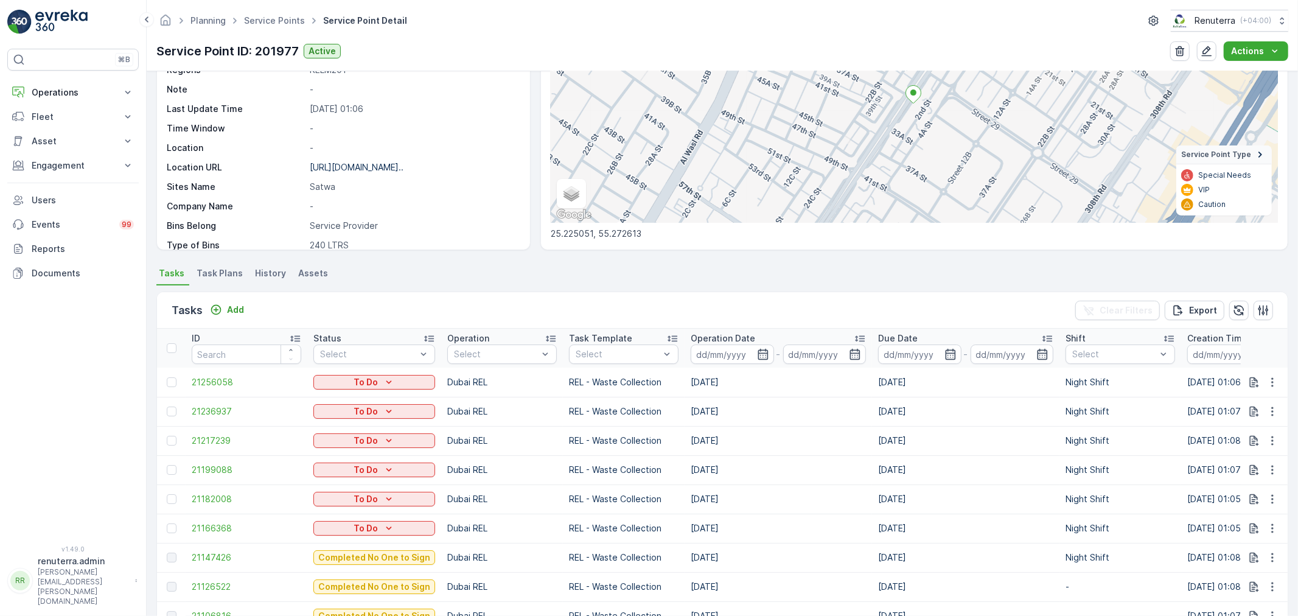
scroll to position [270, 0]
